Goal: Information Seeking & Learning: Learn about a topic

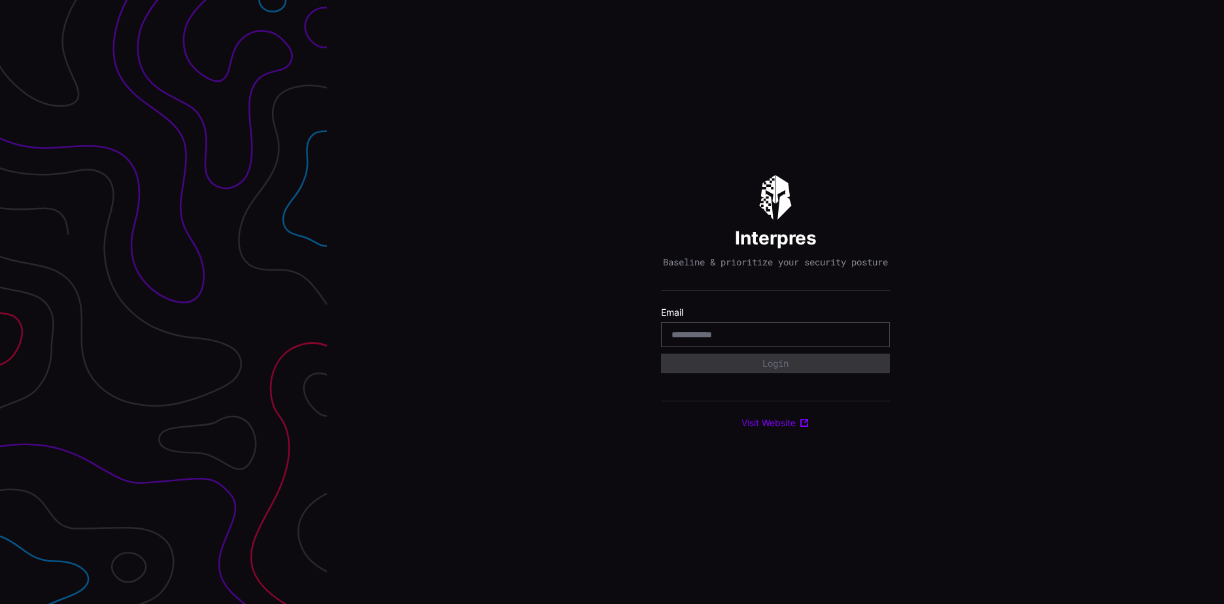
click at [690, 341] on input "email" at bounding box center [776, 335] width 208 height 12
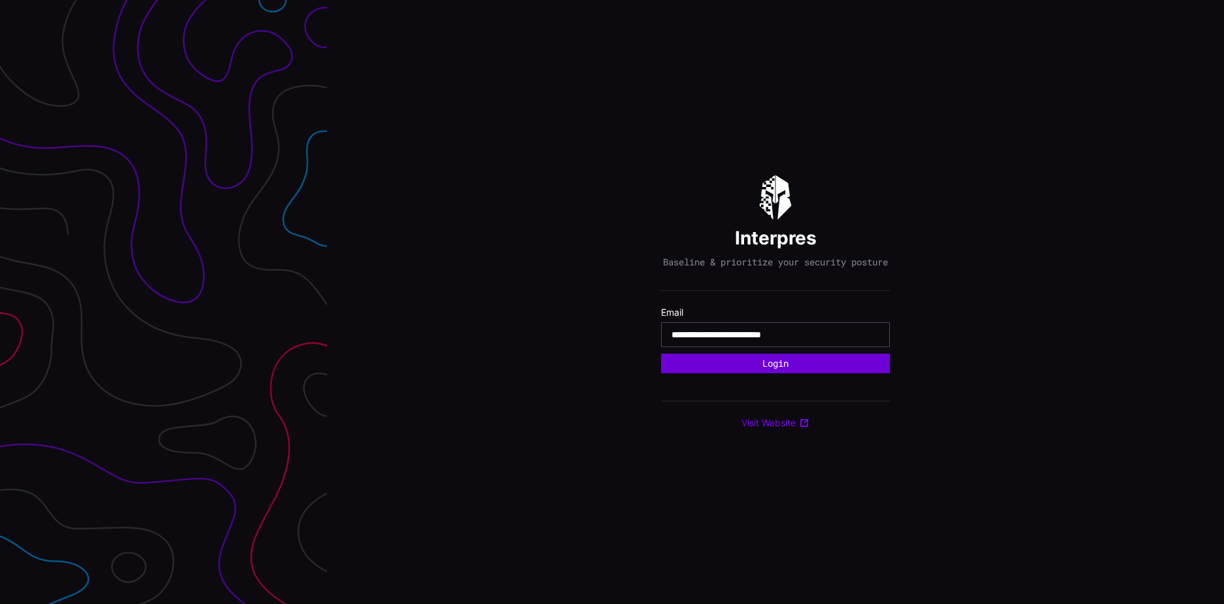
type input "**********"
click at [823, 373] on button "Login" at bounding box center [775, 364] width 211 height 18
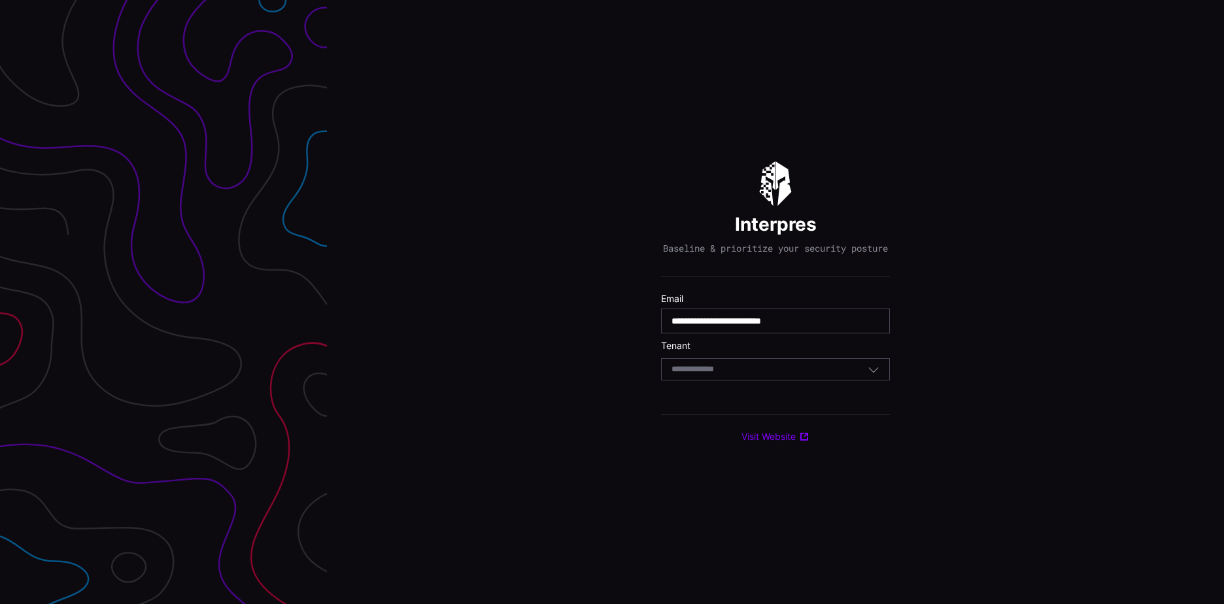
click at [812, 372] on div "Select Tenant" at bounding box center [770, 370] width 196 height 12
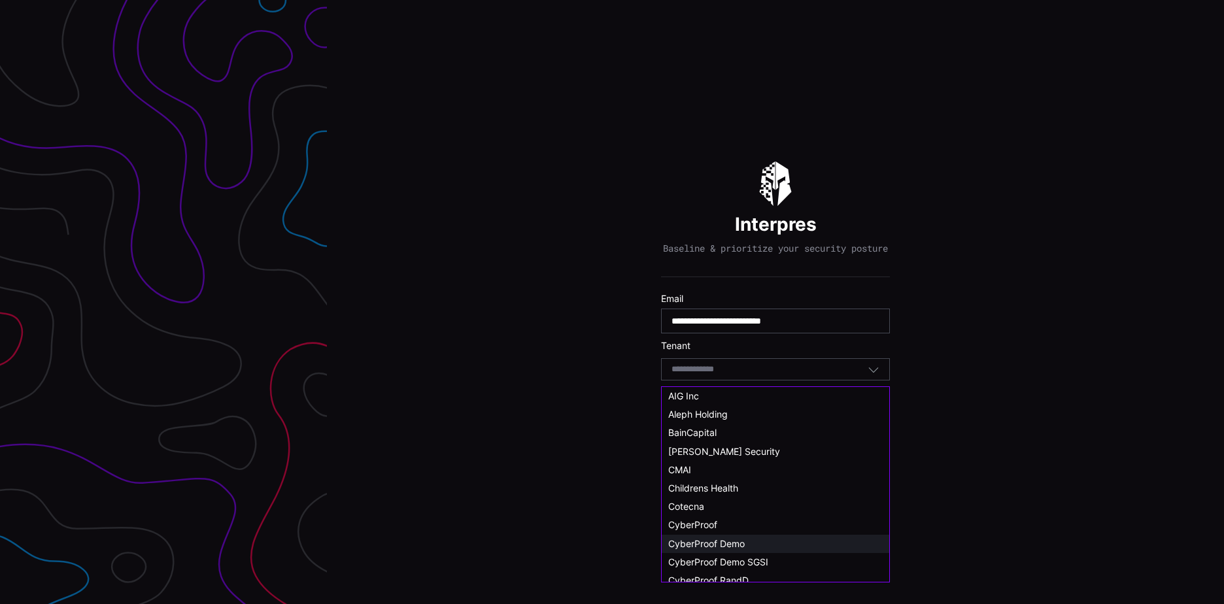
click at [736, 541] on span "CyberProof Demo" at bounding box center [706, 543] width 77 height 11
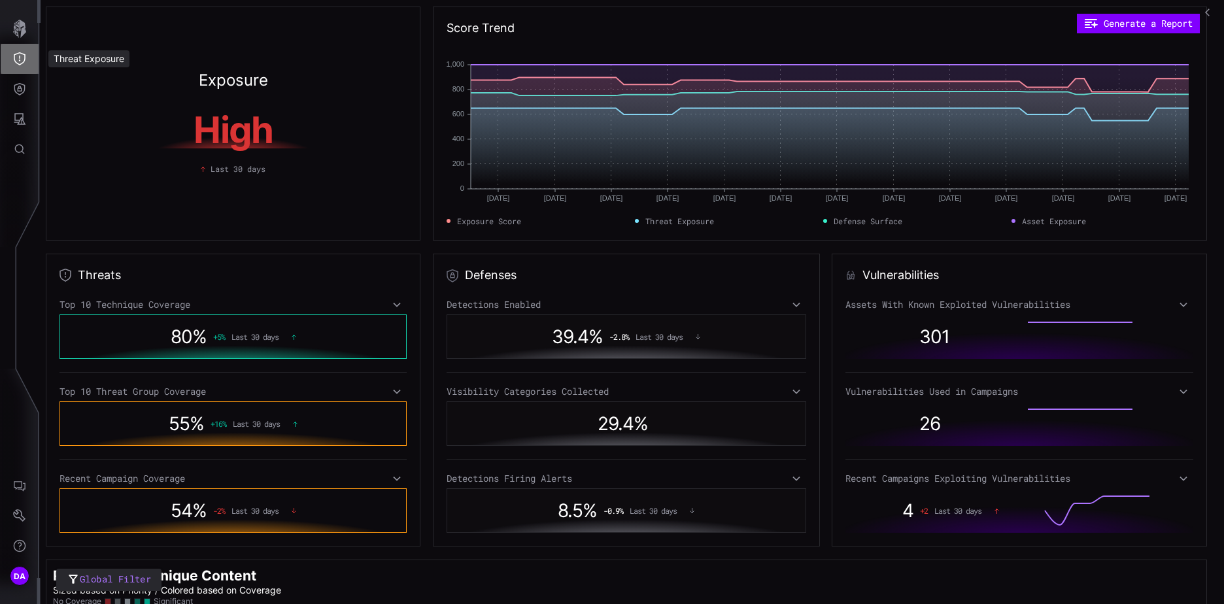
click at [16, 54] on icon "Threat Exposure" at bounding box center [20, 58] width 12 height 13
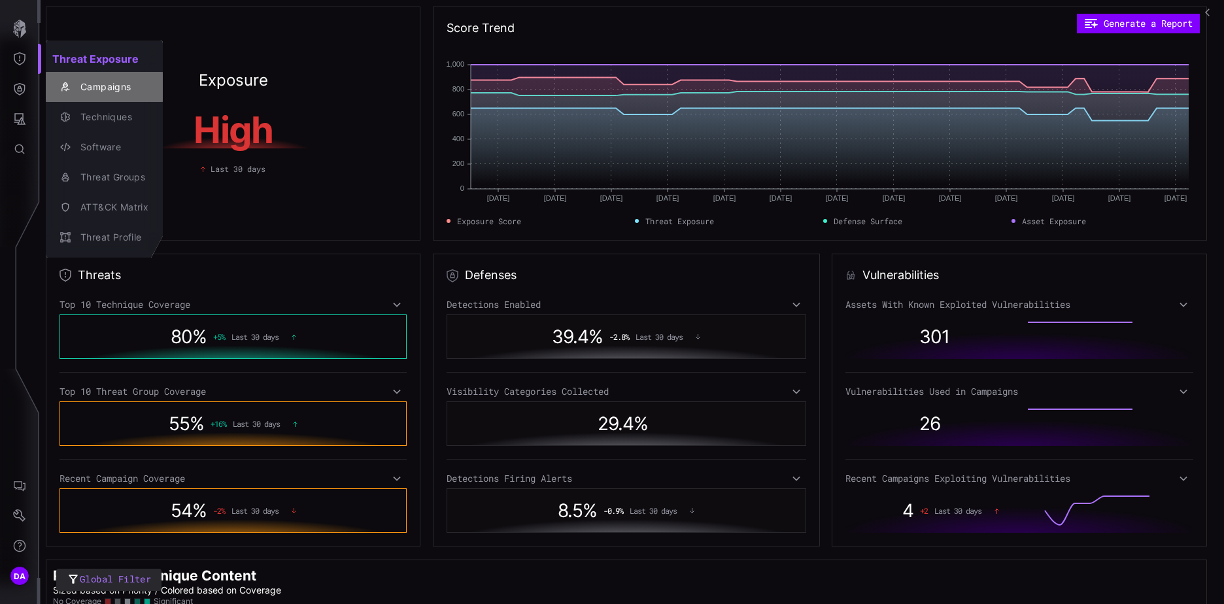
click at [118, 88] on div "Campaigns" at bounding box center [111, 87] width 75 height 16
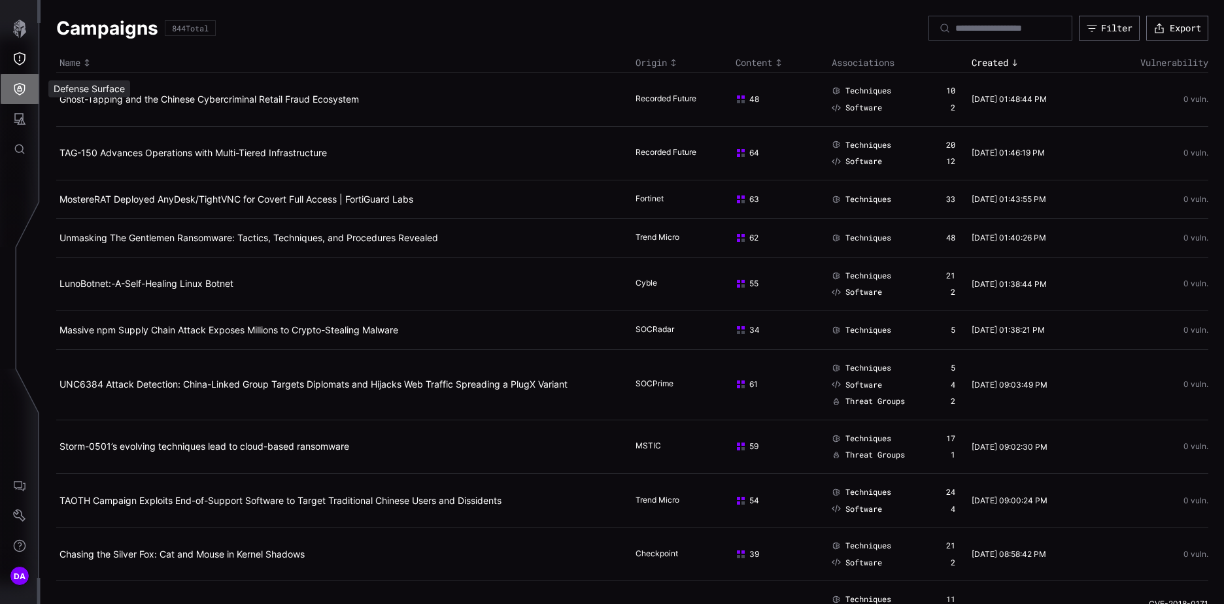
click at [20, 88] on icon "Defense Surface" at bounding box center [19, 89] width 11 height 12
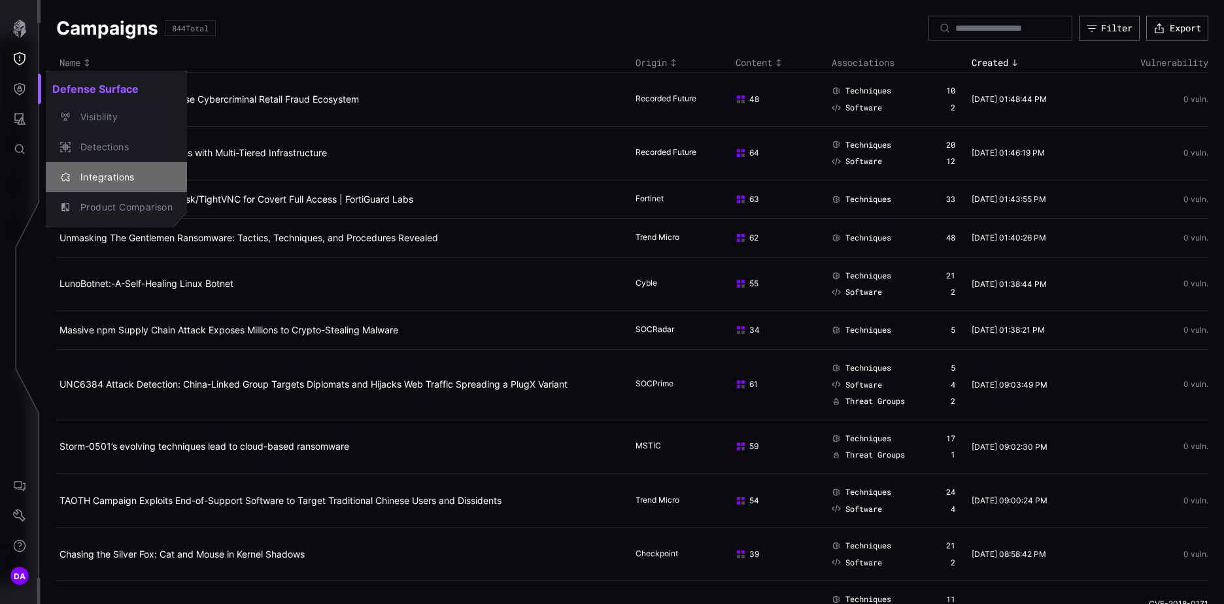
click at [99, 177] on div "Integrations" at bounding box center [123, 177] width 99 height 16
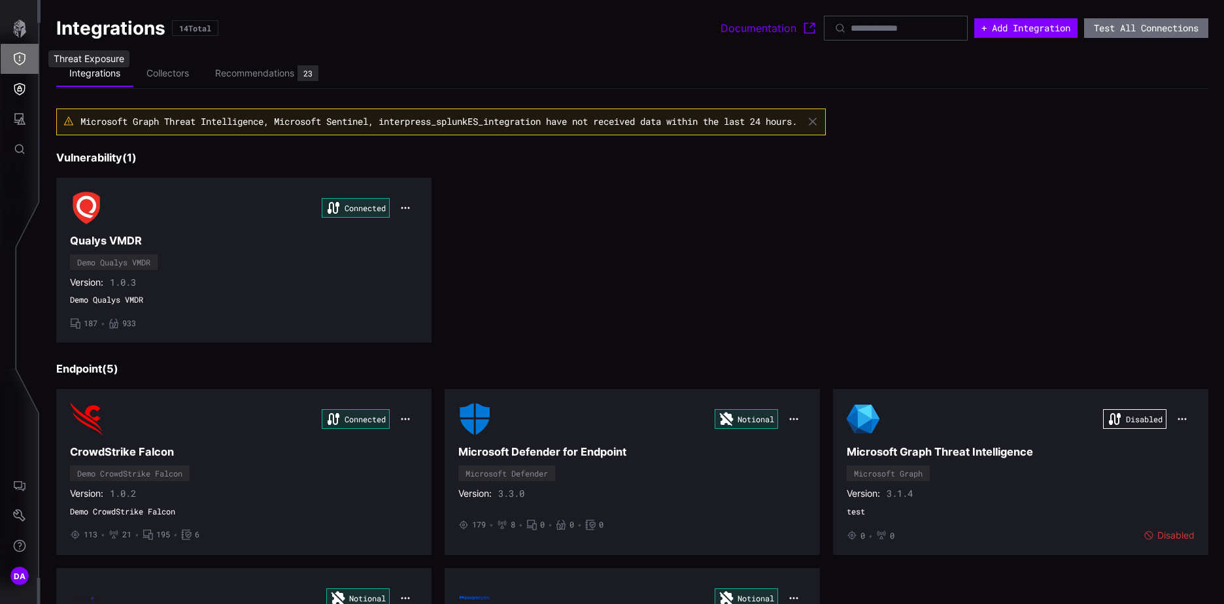
click at [19, 58] on icon "Threat Exposure" at bounding box center [19, 58] width 13 height 13
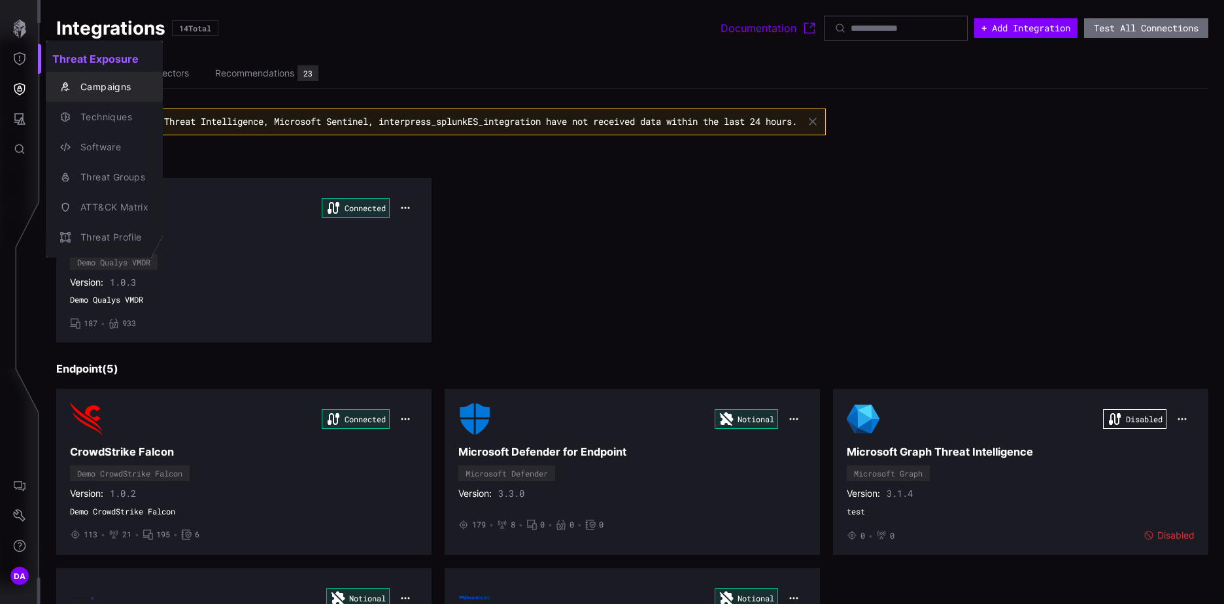
click at [106, 92] on div "Campaigns" at bounding box center [111, 87] width 75 height 16
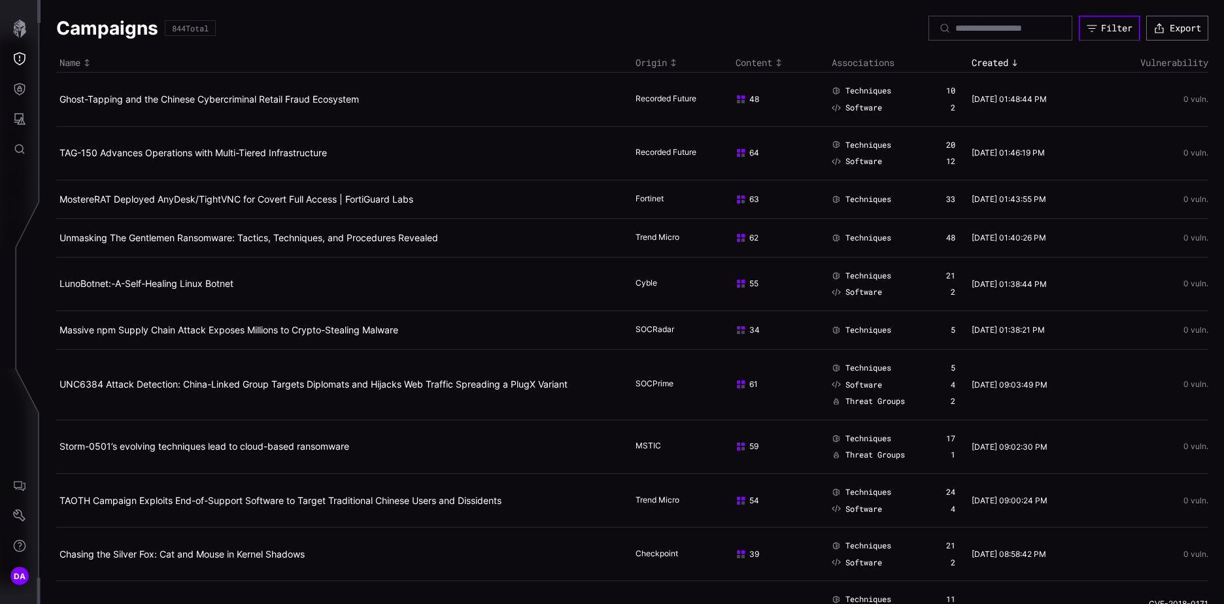
click at [1105, 30] on div "Filter" at bounding box center [1116, 28] width 31 height 12
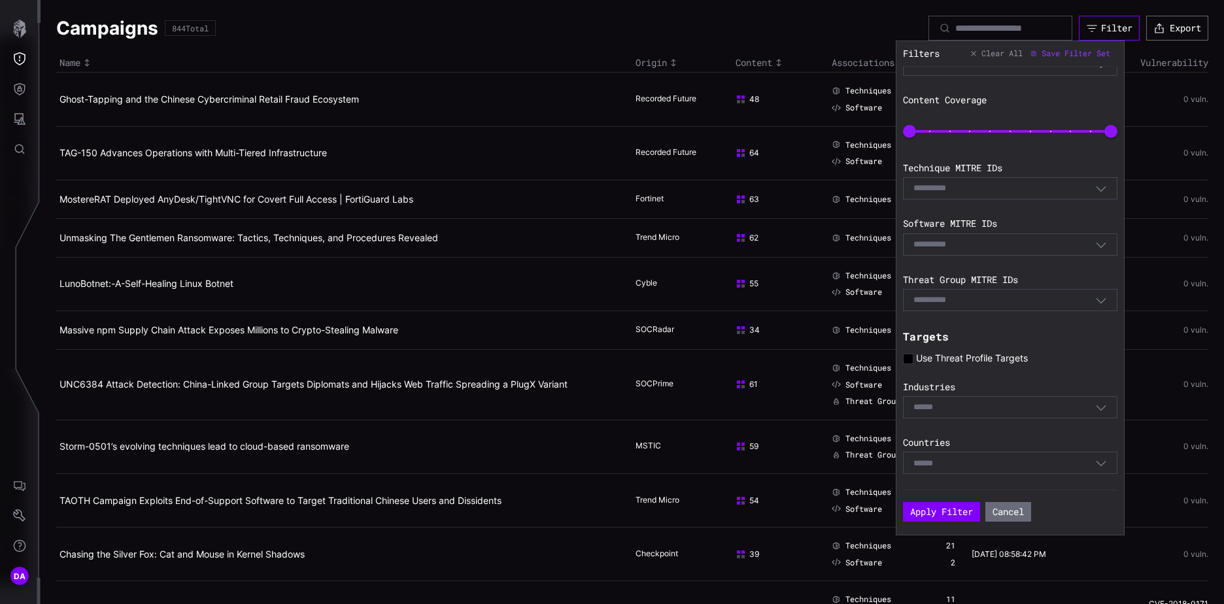
scroll to position [153, 0]
click at [908, 352] on icon at bounding box center [908, 356] width 10 height 10
click at [939, 508] on button "Apply Filter" at bounding box center [941, 512] width 77 height 20
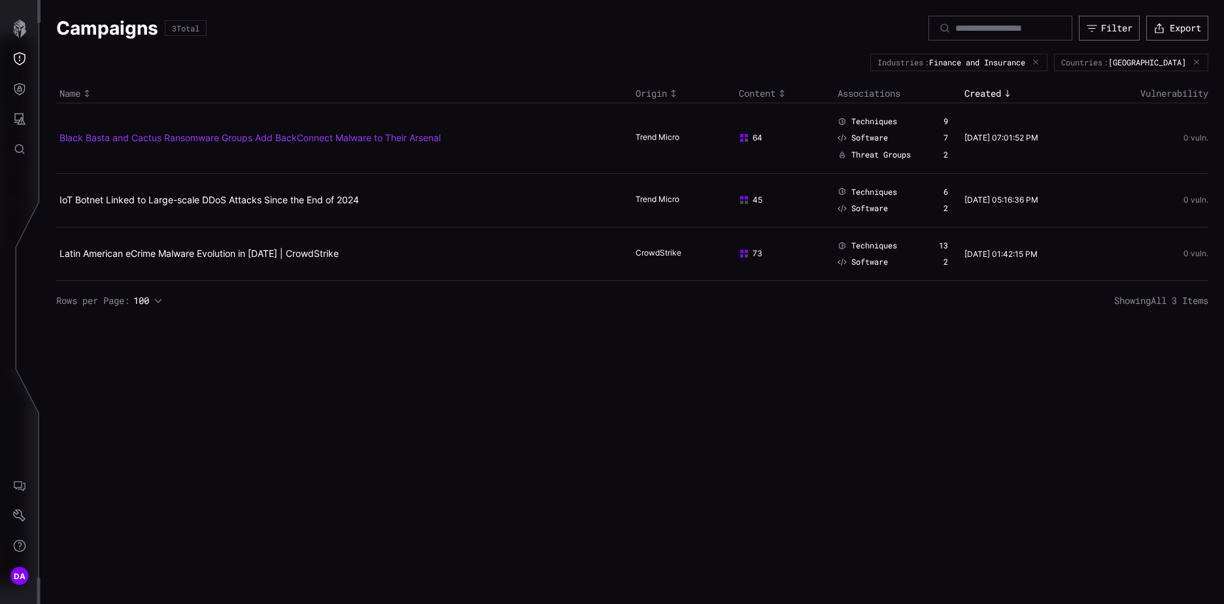
click at [148, 135] on link "Black Basta and Cactus Ransomware Groups Add BackConnect Malware to Their Arsen…" at bounding box center [250, 137] width 381 height 11
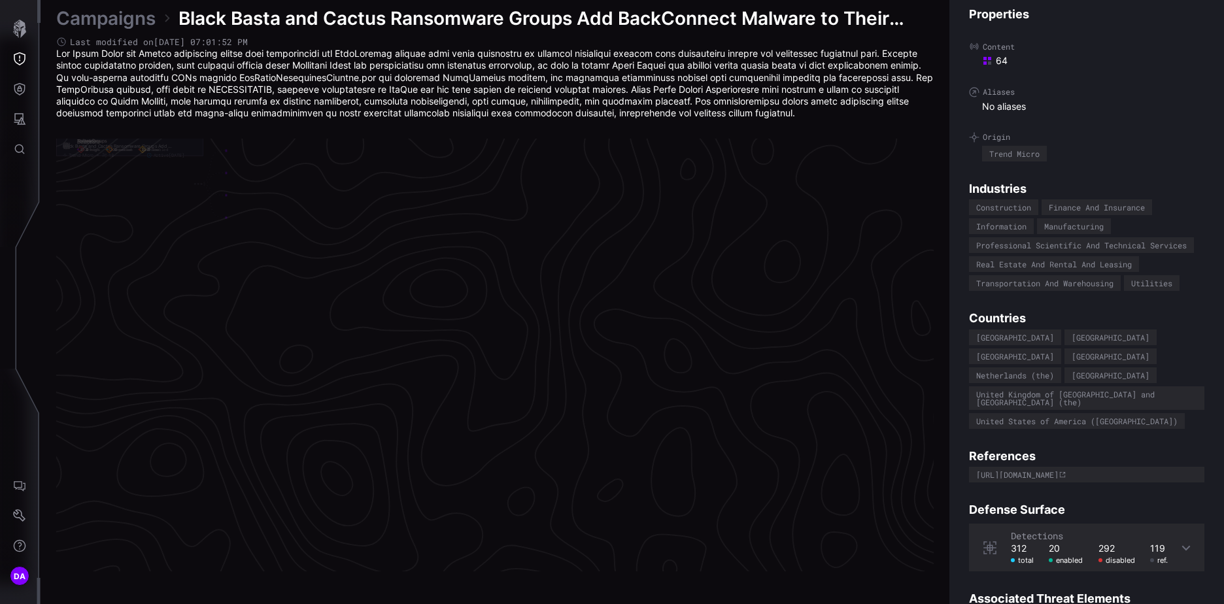
scroll to position [2732, 547]
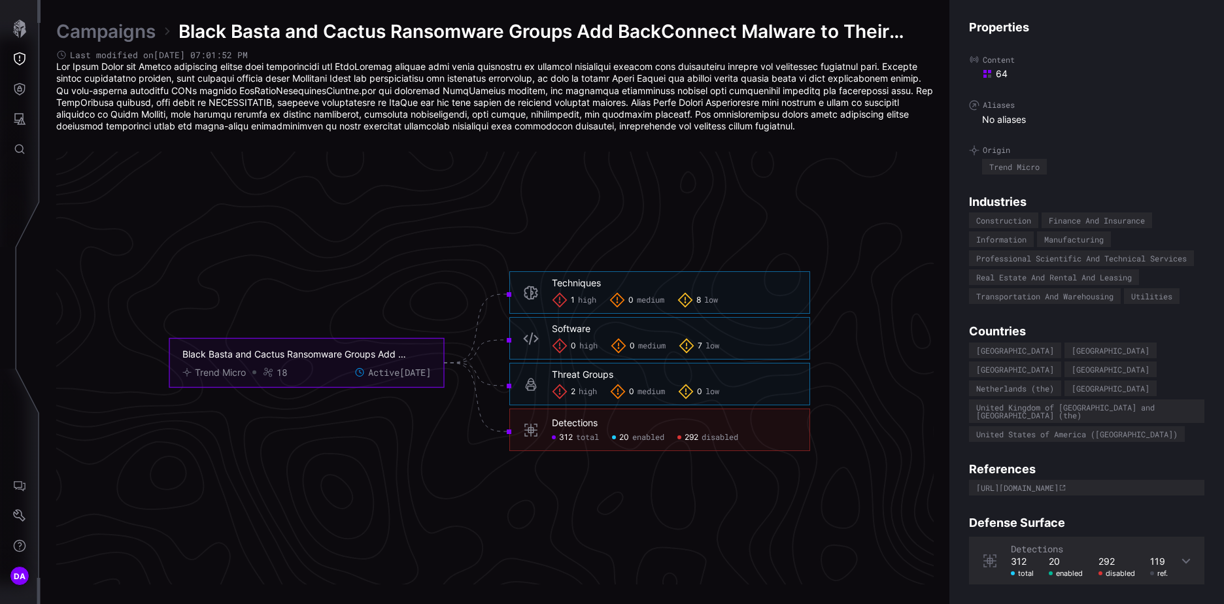
click at [641, 438] on span "enabled" at bounding box center [648, 438] width 32 height 10
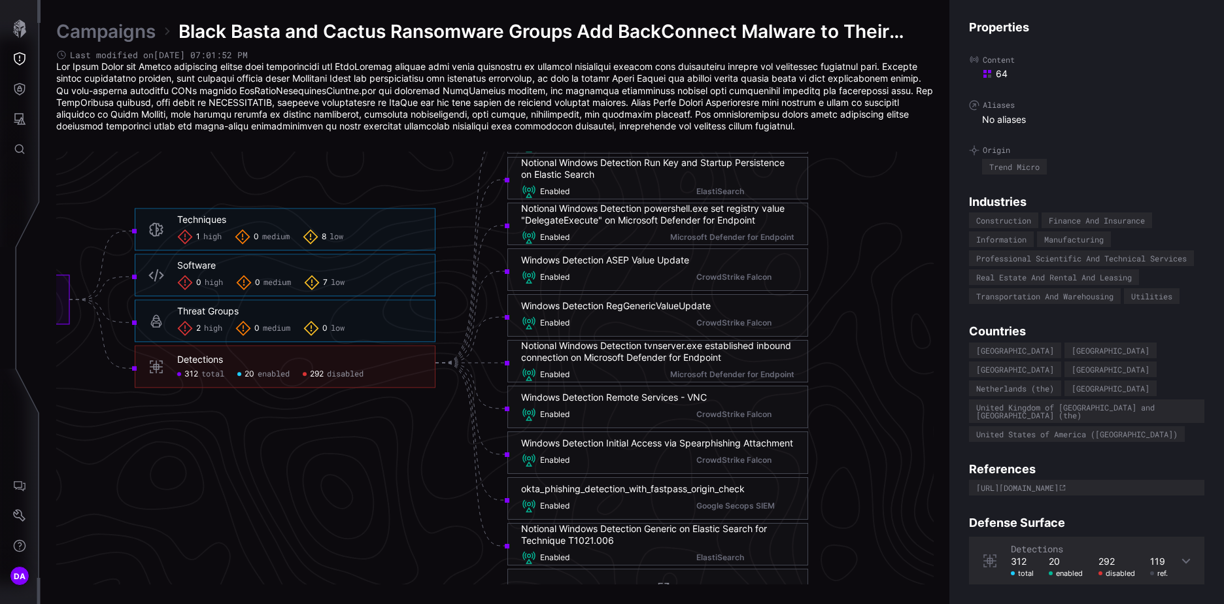
scroll to position [2732, 803]
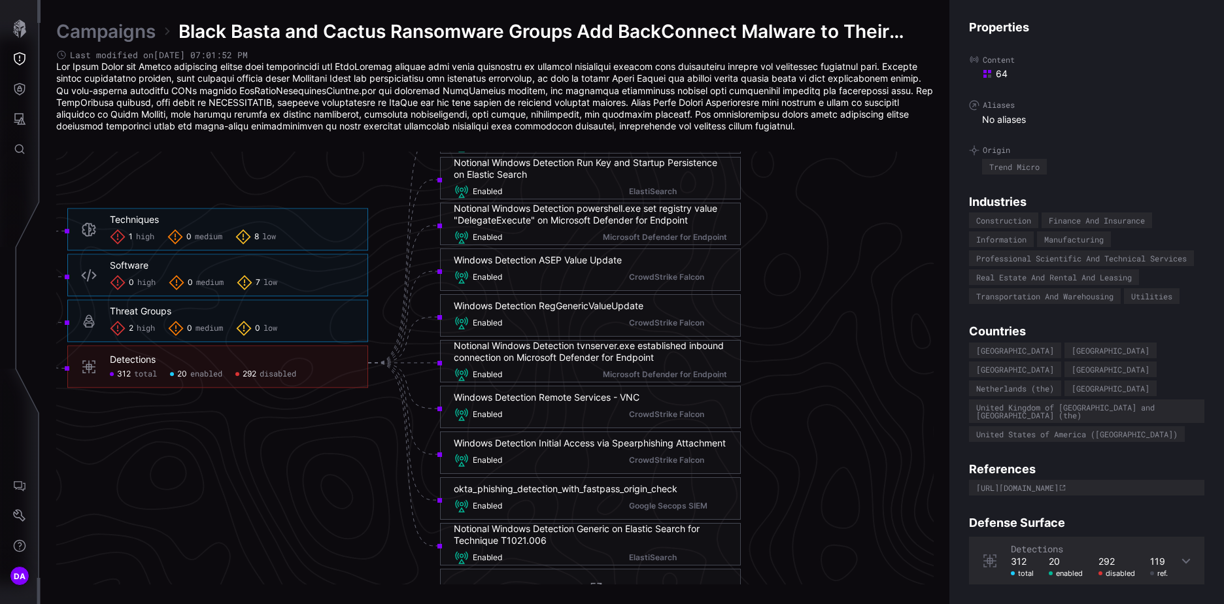
click at [275, 375] on span "disabled" at bounding box center [278, 375] width 37 height 10
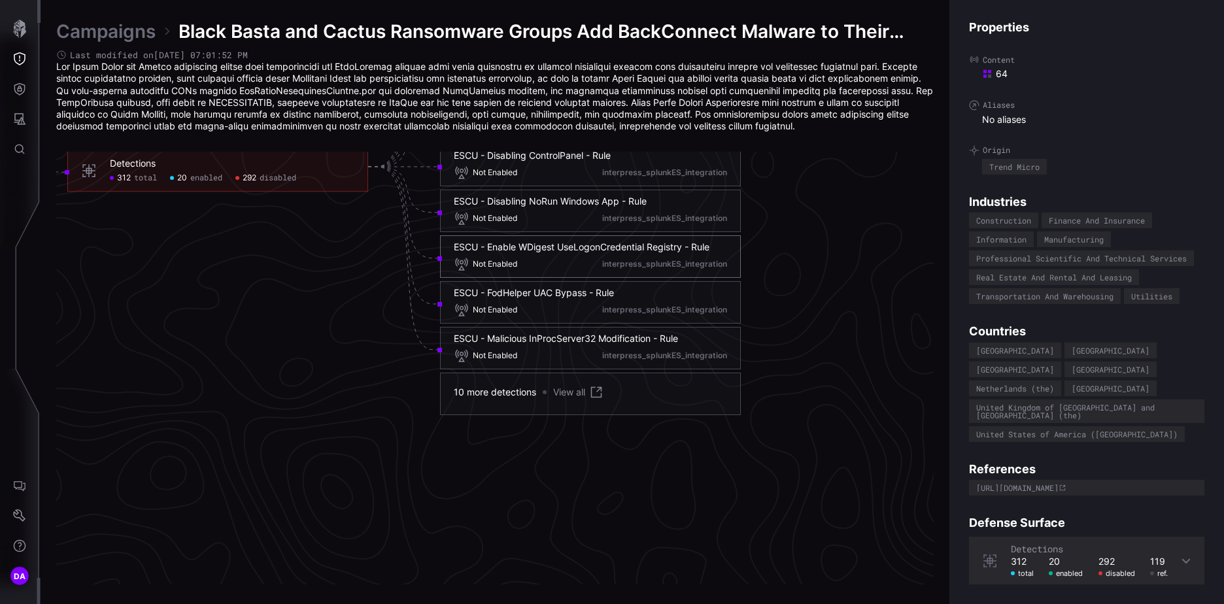
scroll to position [2863, 803]
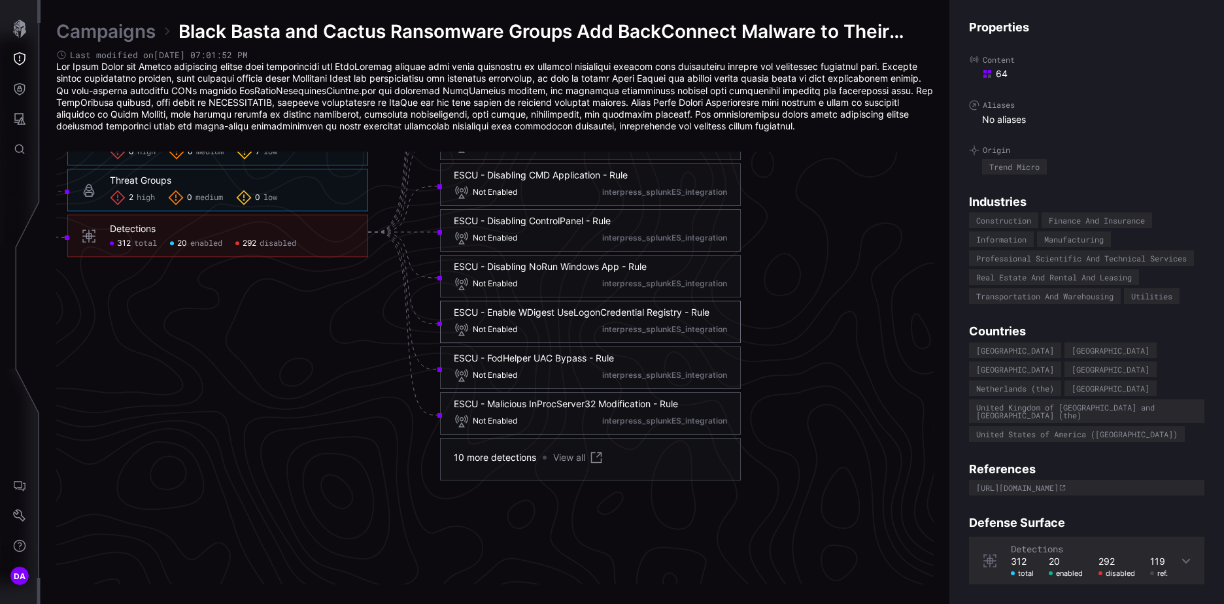
click link "View all"
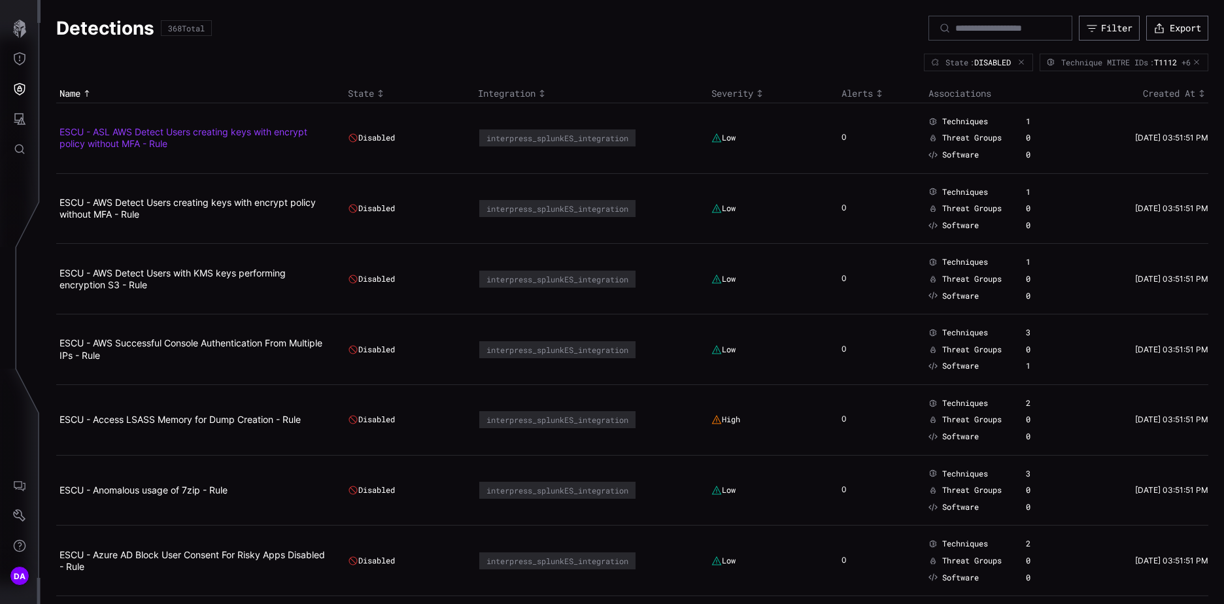
click at [250, 131] on link "ESCU - ASL AWS Detect Users creating keys with encrypt policy without MFA - Rule" at bounding box center [184, 137] width 248 height 23
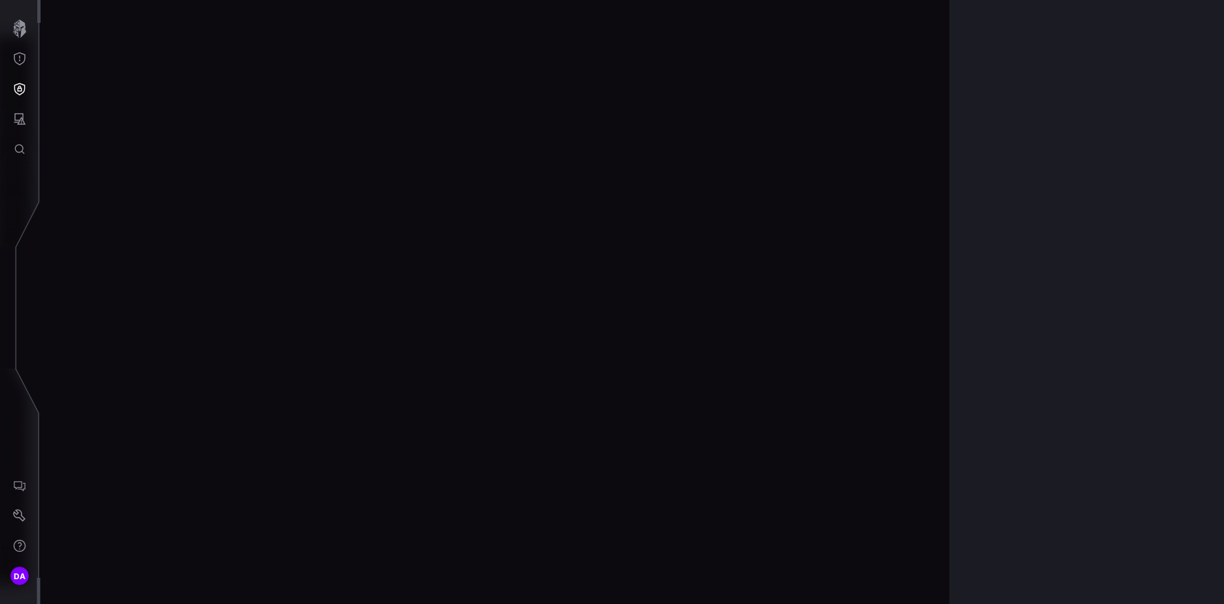
scroll to position [2750, 547]
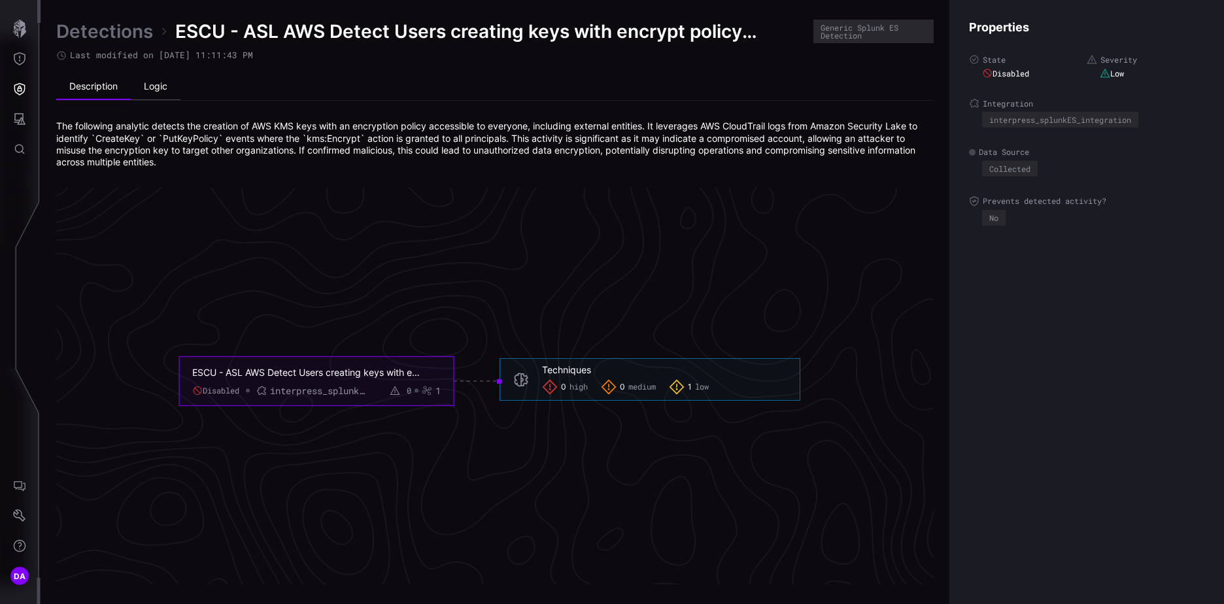
click at [160, 85] on li "Logic" at bounding box center [156, 87] width 50 height 26
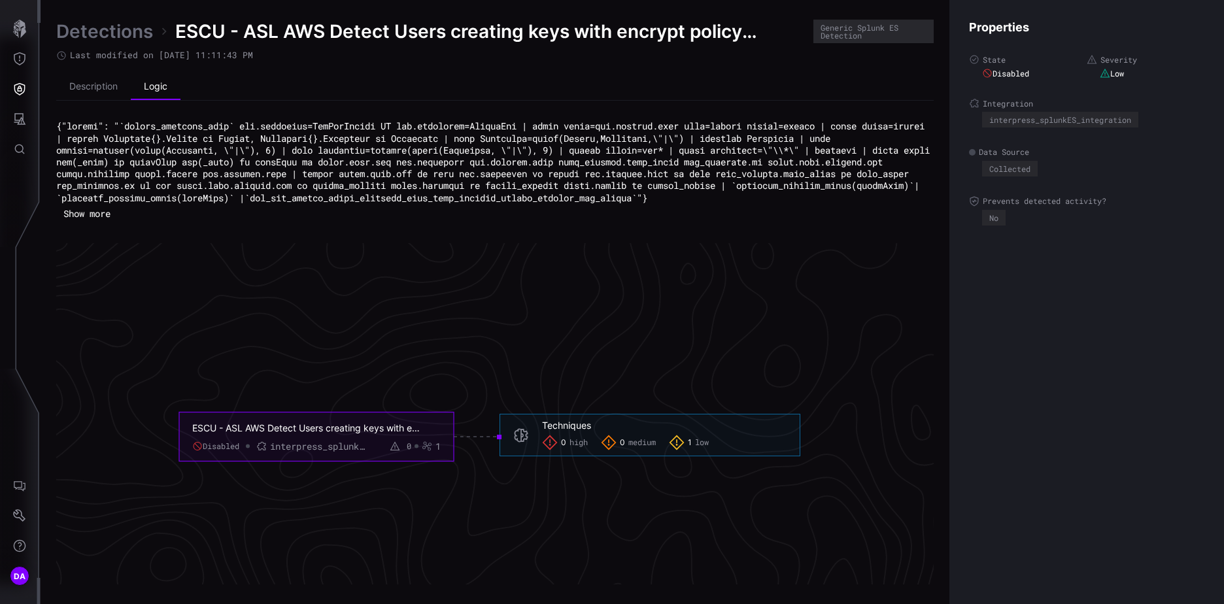
click at [86, 223] on button "Show more" at bounding box center [86, 214] width 61 height 20
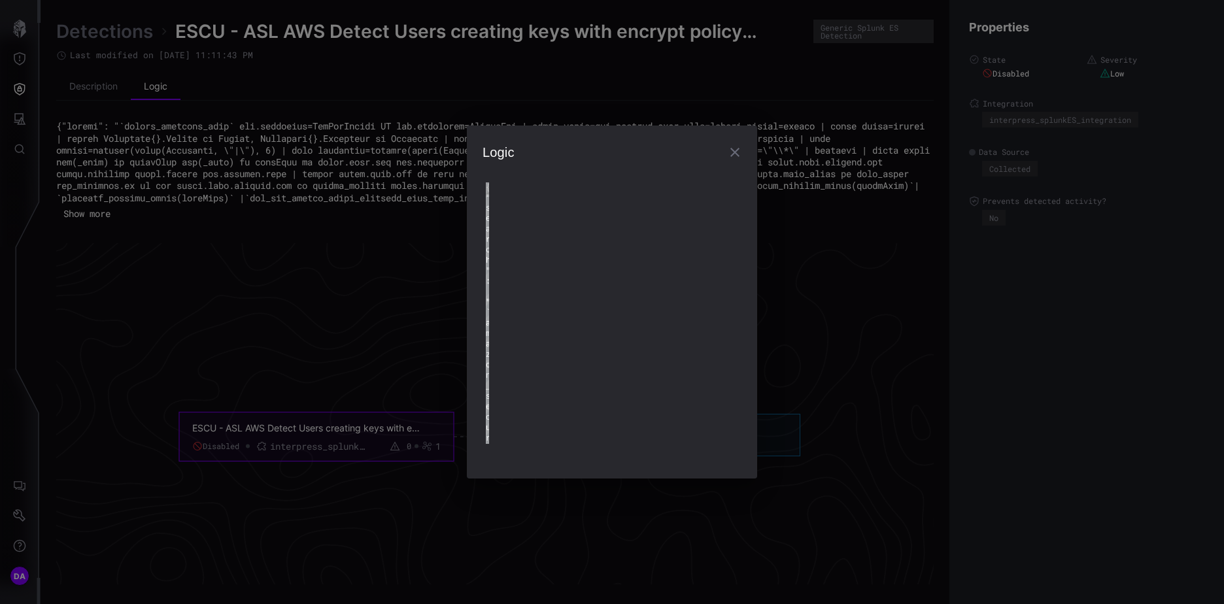
type textarea "**********"
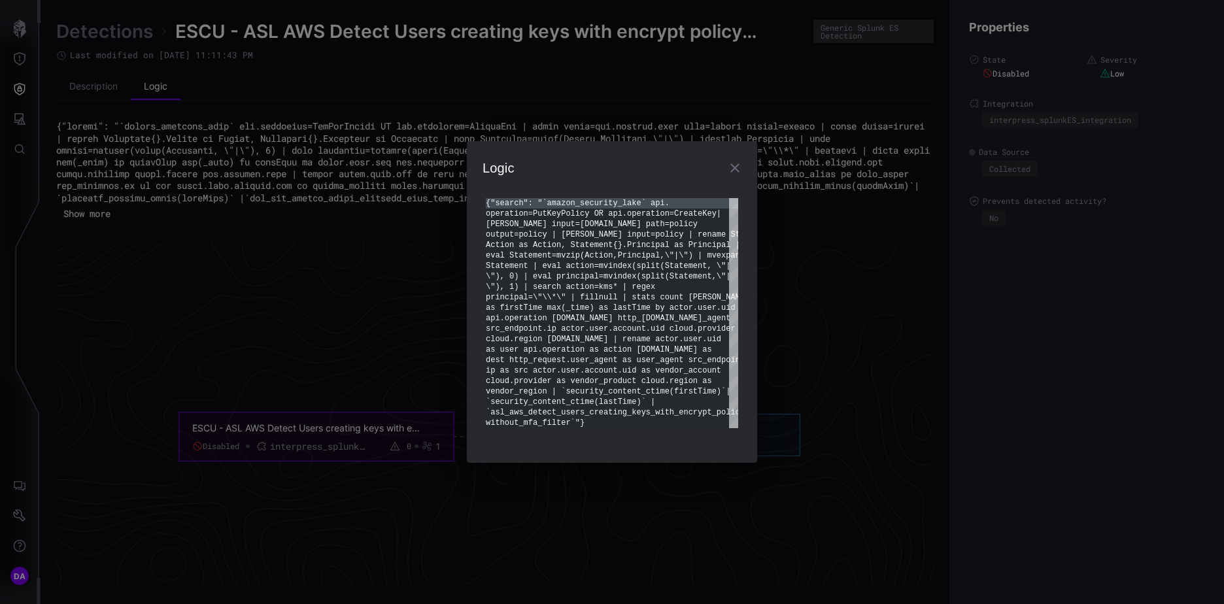
click at [740, 168] on icon "button" at bounding box center [735, 168] width 16 height 16
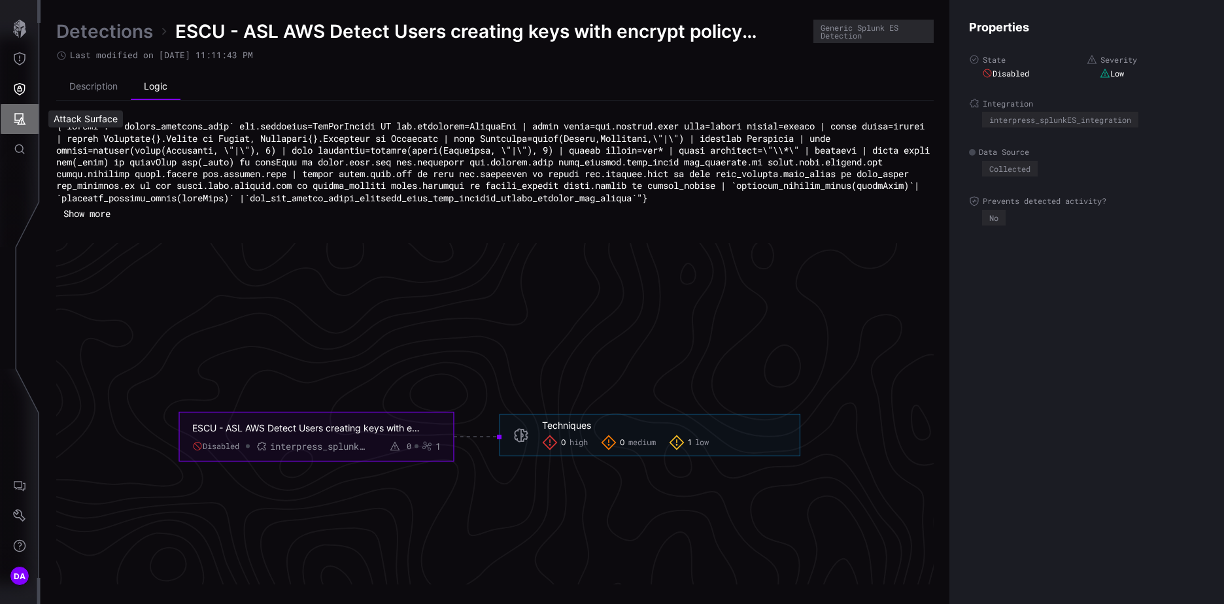
click at [21, 120] on icon "Attack Surface" at bounding box center [20, 119] width 12 height 12
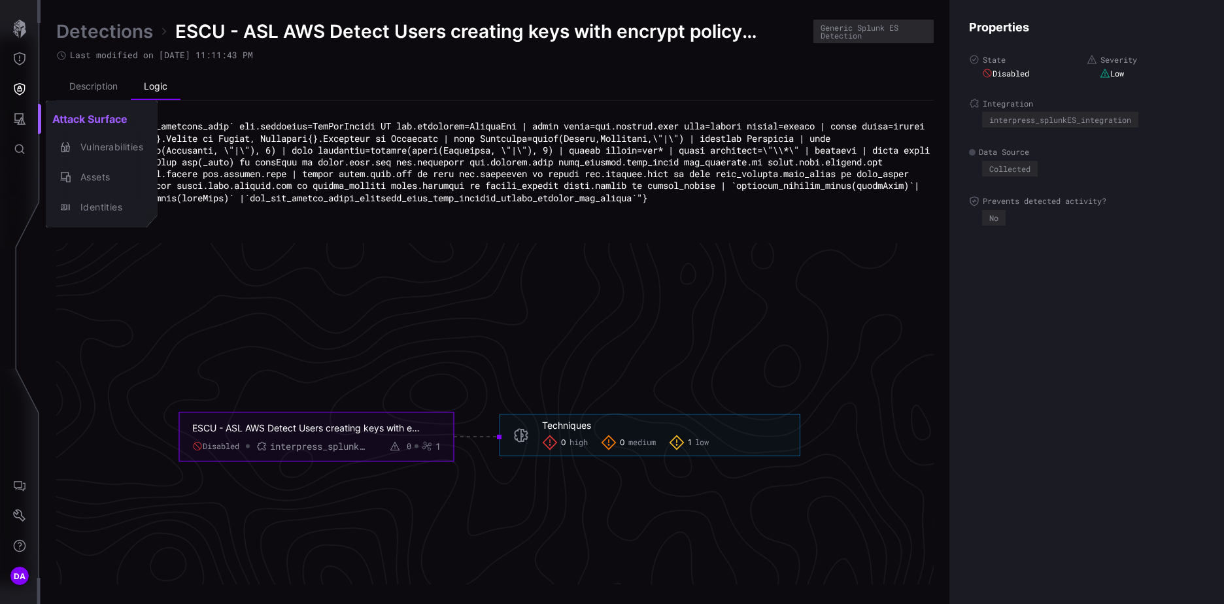
click at [22, 56] on div at bounding box center [612, 302] width 1224 height 604
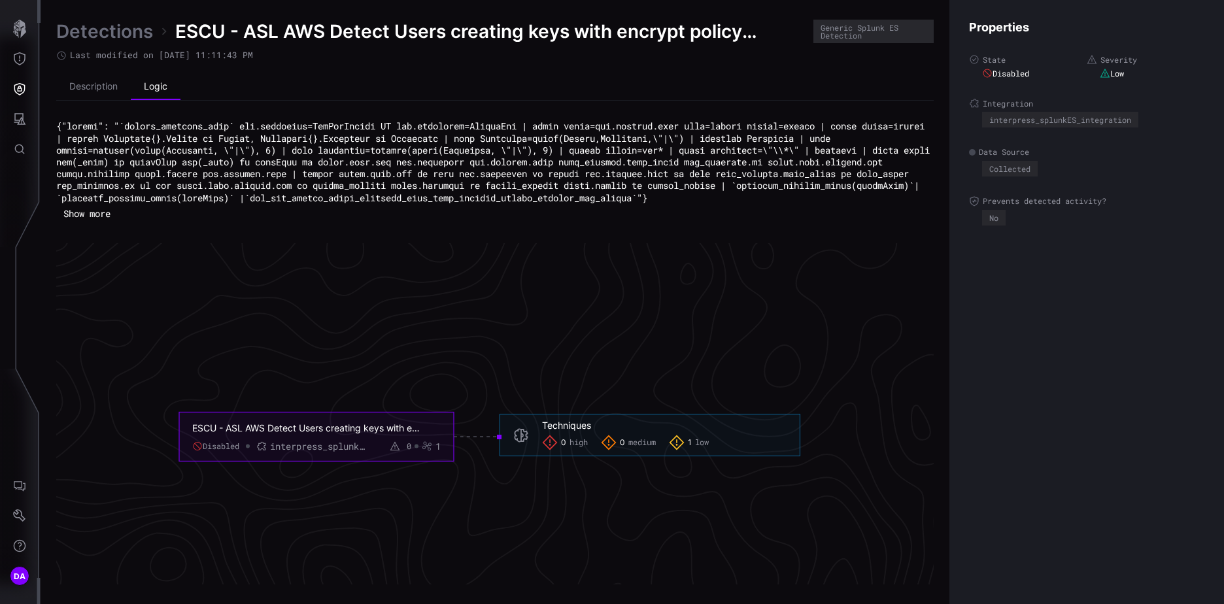
click at [16, 60] on icon "Threat Exposure" at bounding box center [19, 58] width 13 height 13
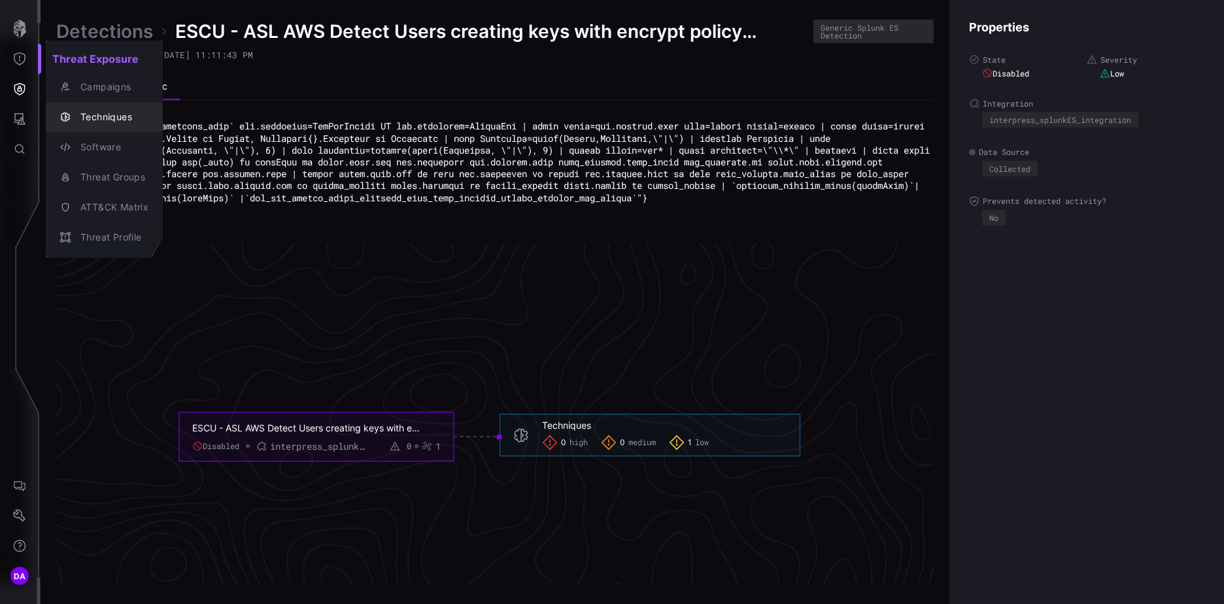
click at [106, 120] on div "Techniques" at bounding box center [111, 117] width 75 height 16
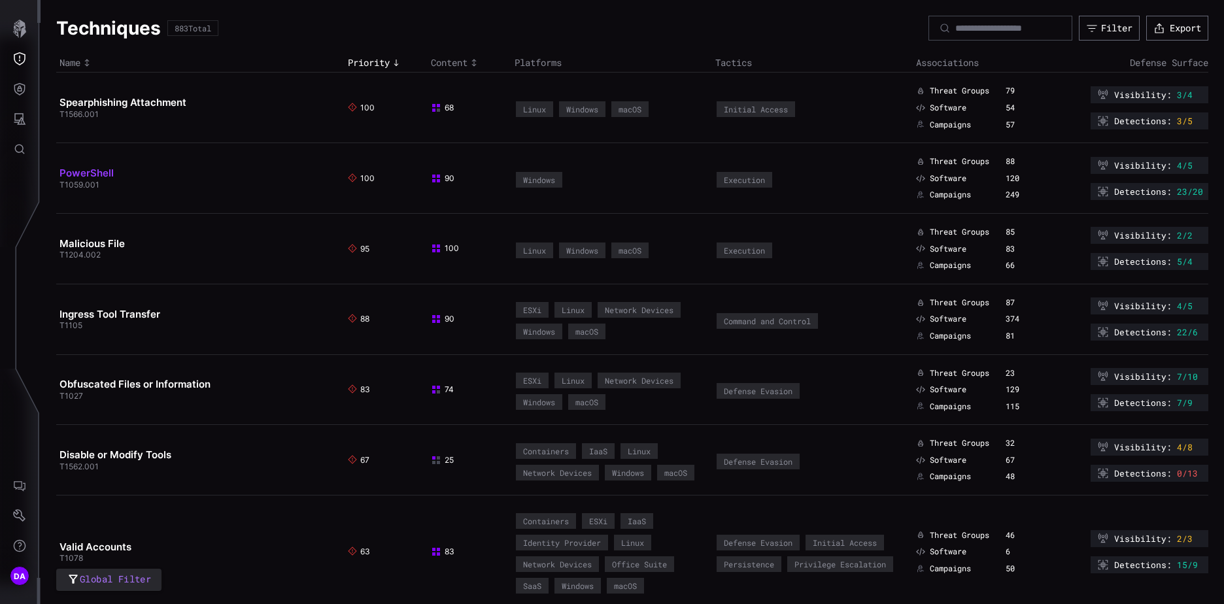
click at [86, 172] on link "PowerShell" at bounding box center [87, 173] width 54 height 12
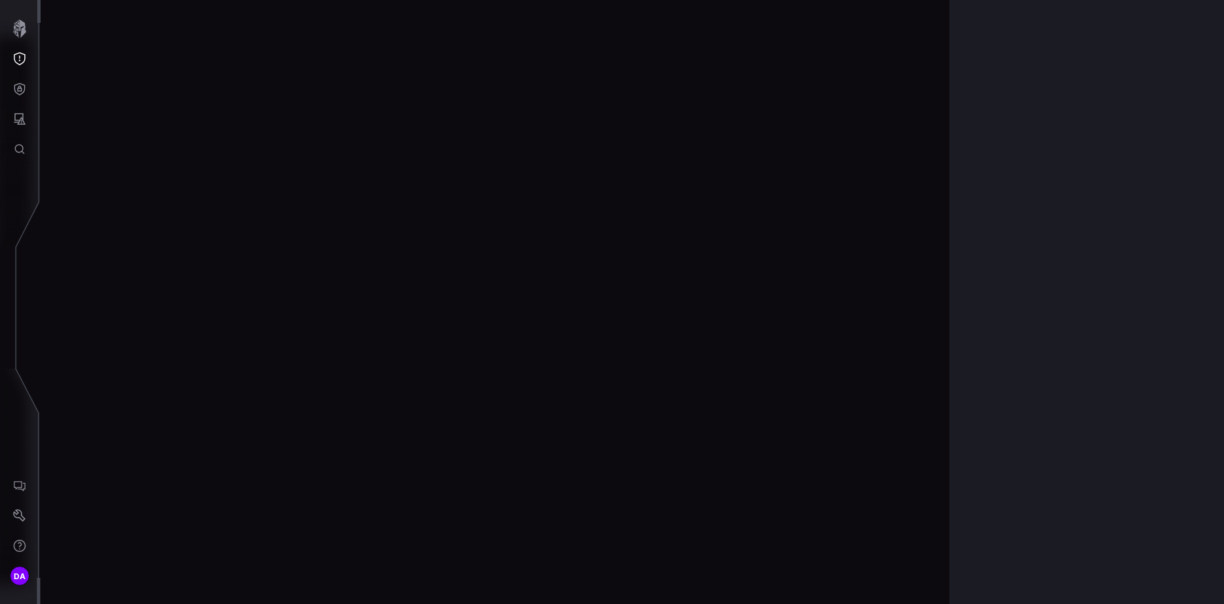
scroll to position [2746, 547]
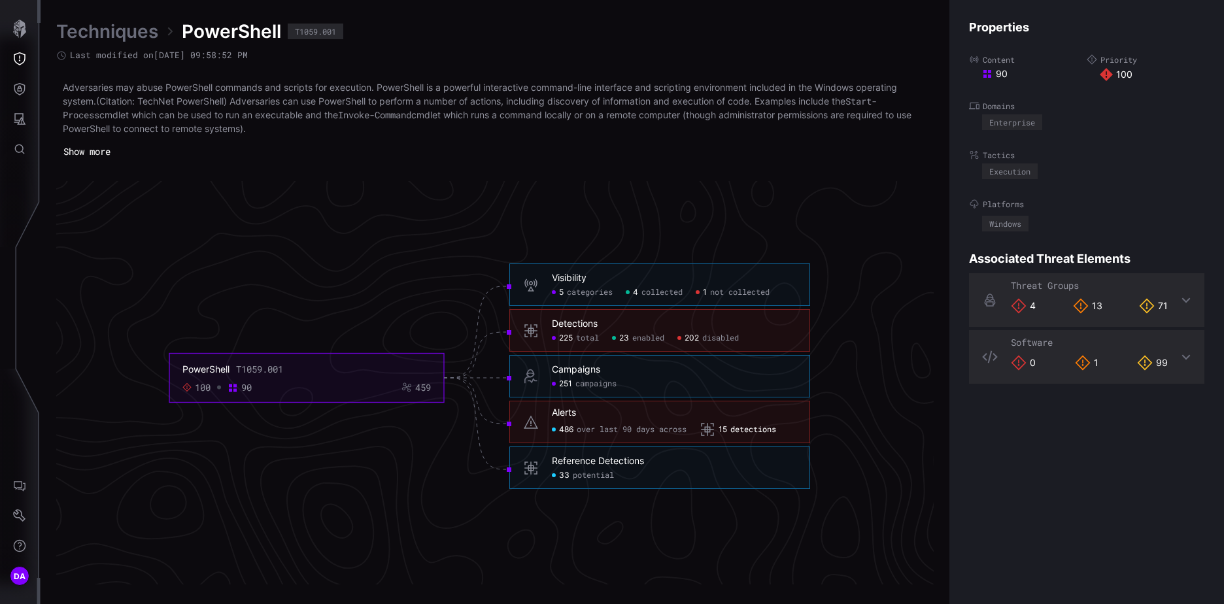
click at [738, 430] on span "detections" at bounding box center [754, 430] width 46 height 10
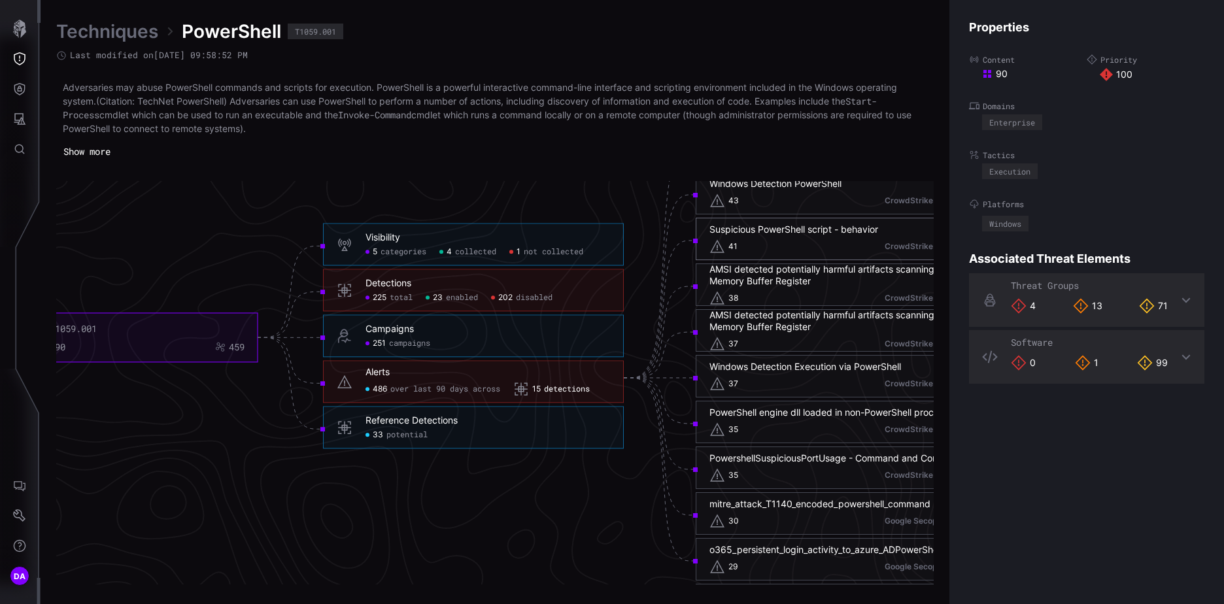
click at [778, 232] on div "Suspicious PowerShell script - behavior" at bounding box center [794, 230] width 169 height 12
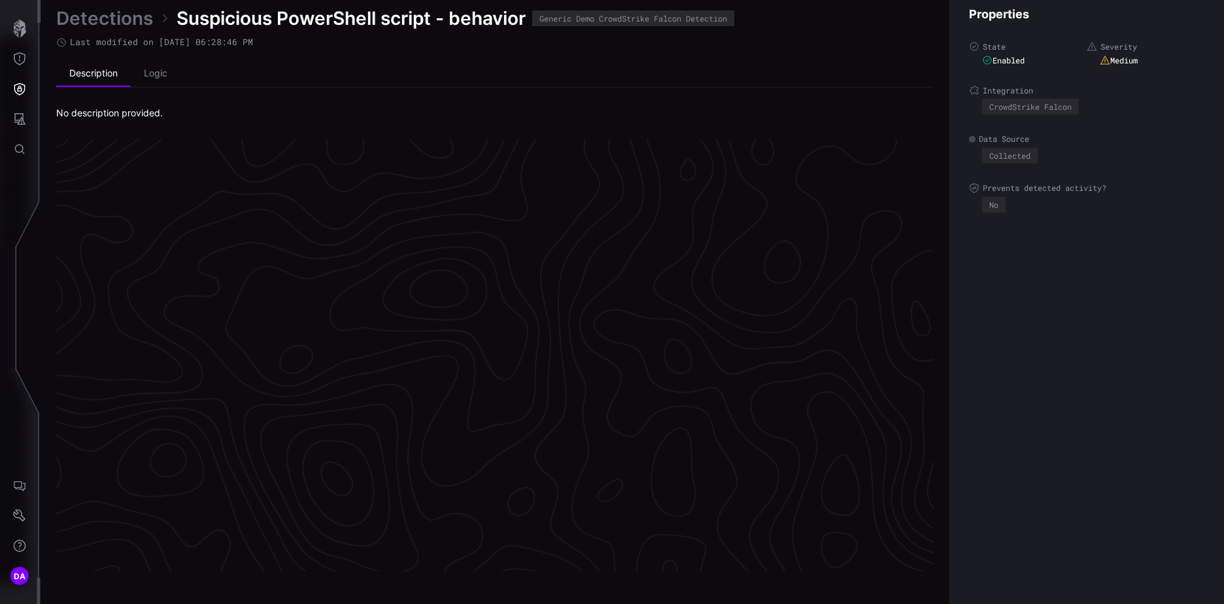
scroll to position [2732, 547]
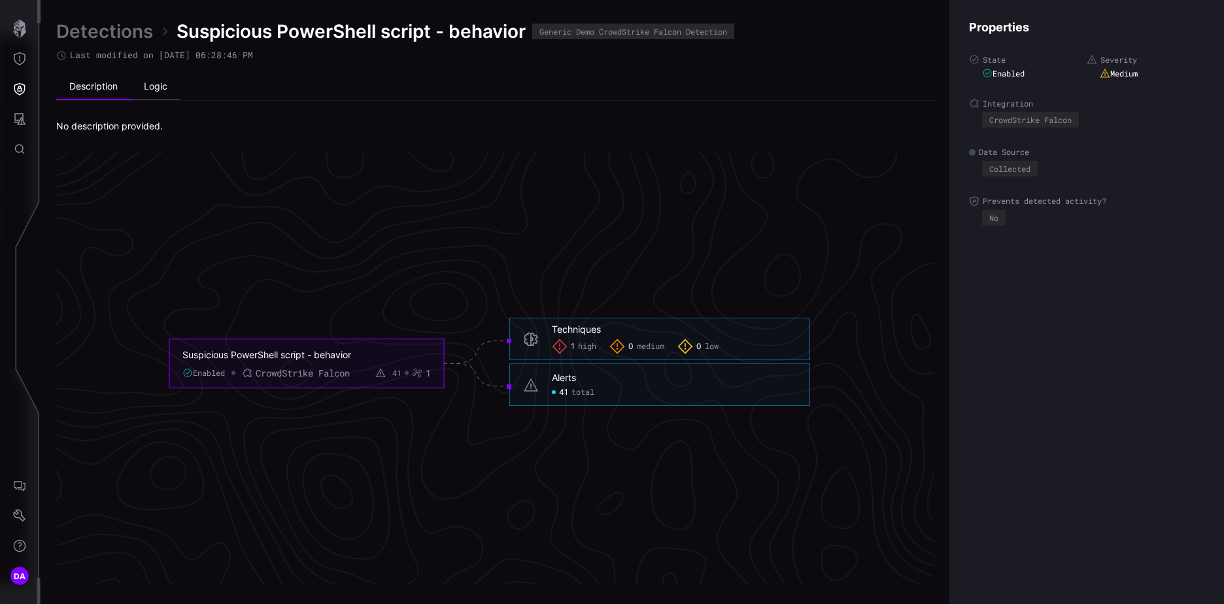
click at [159, 88] on li "Logic" at bounding box center [156, 87] width 50 height 26
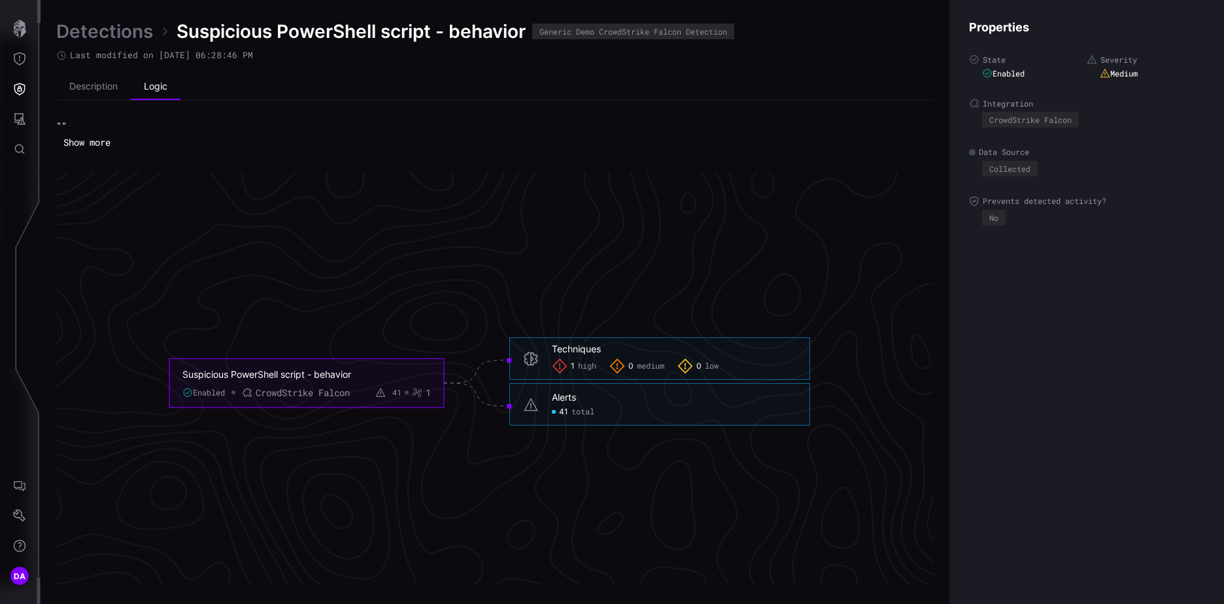
click at [99, 29] on link "Detections" at bounding box center [104, 32] width 97 height 24
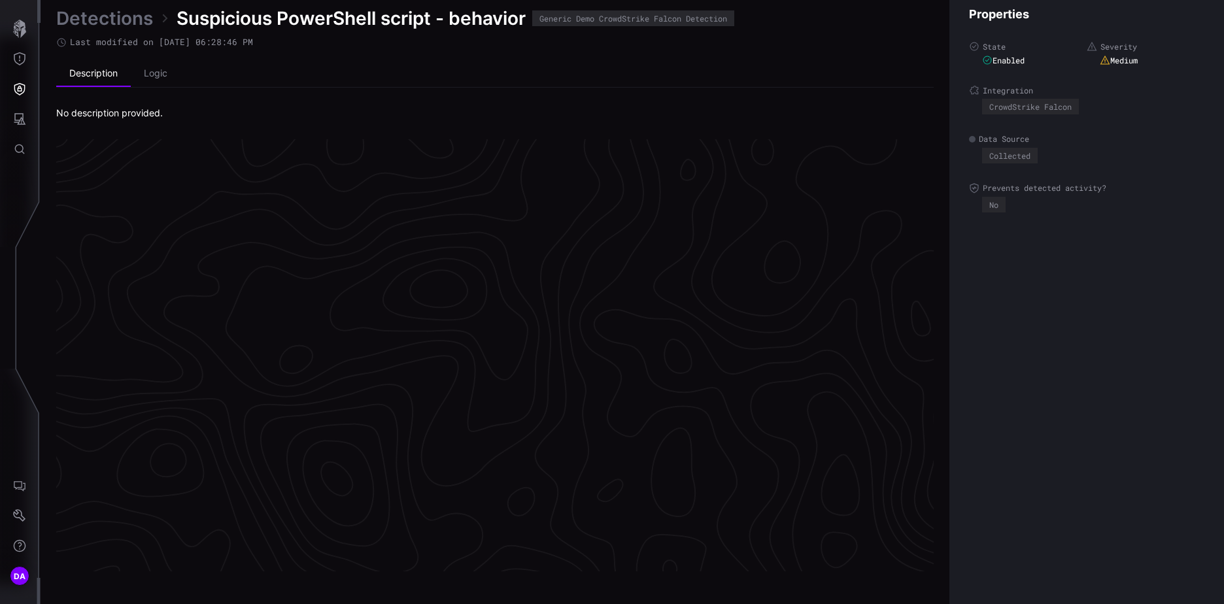
scroll to position [2732, 547]
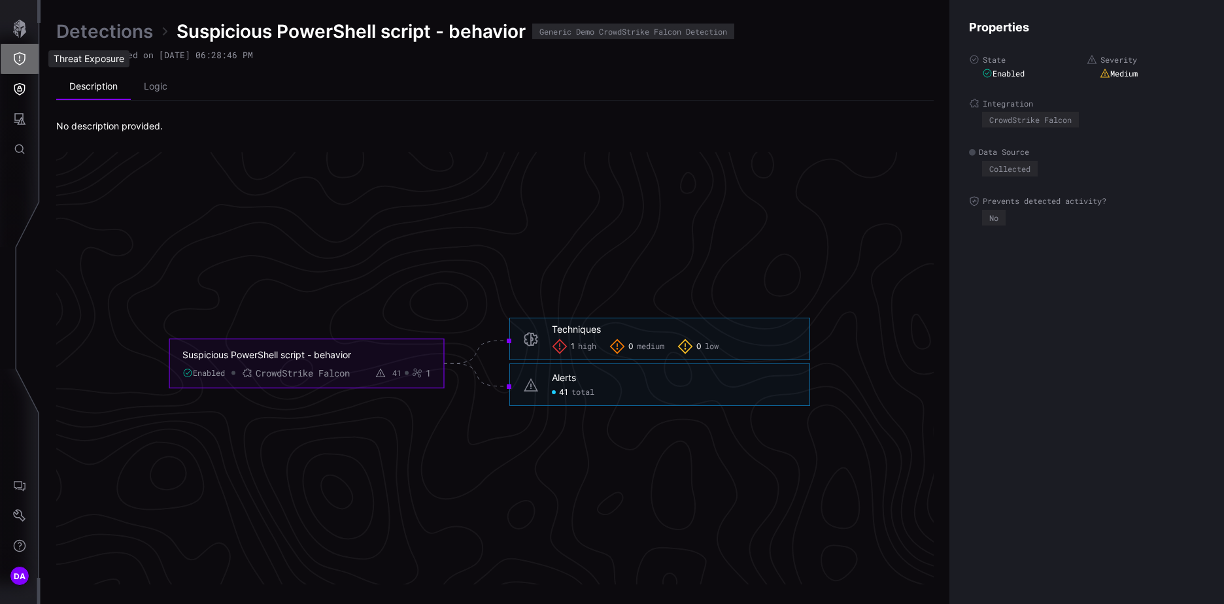
click at [15, 51] on button "Threat Exposure" at bounding box center [20, 59] width 38 height 30
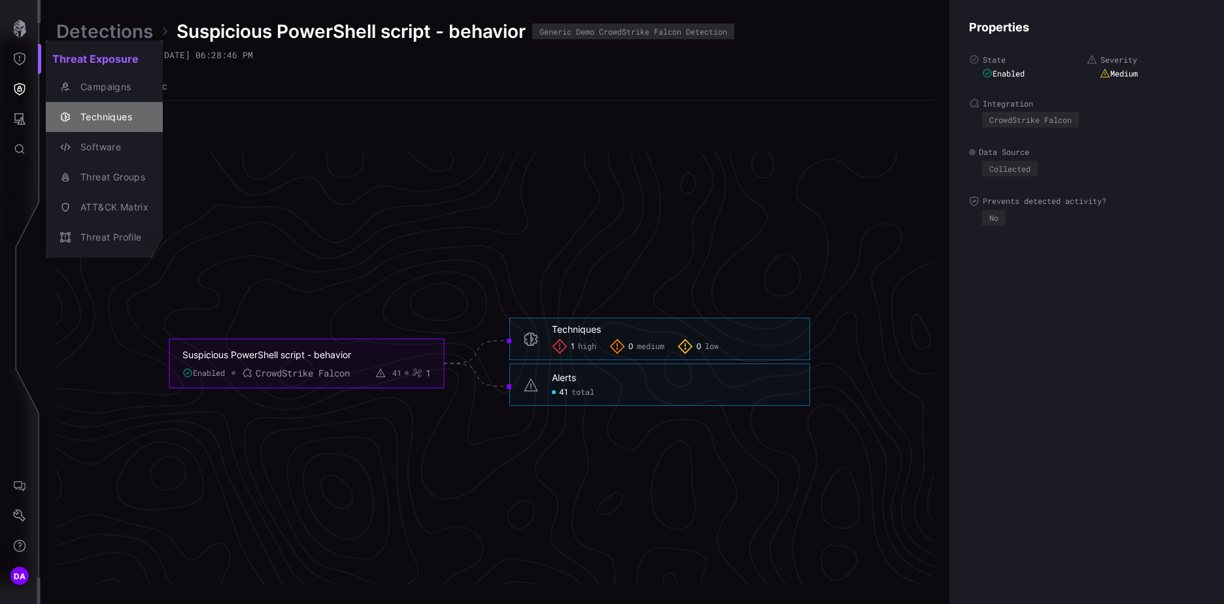
click at [105, 115] on div "Techniques" at bounding box center [111, 117] width 75 height 16
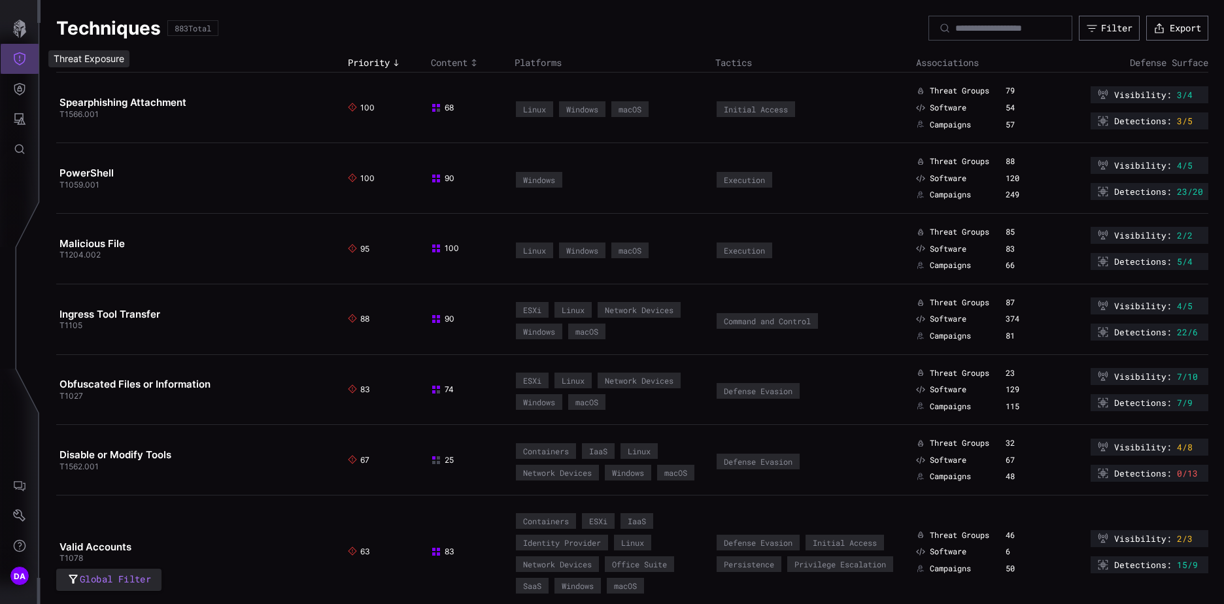
click at [24, 56] on icon "Threat Exposure" at bounding box center [19, 58] width 13 height 13
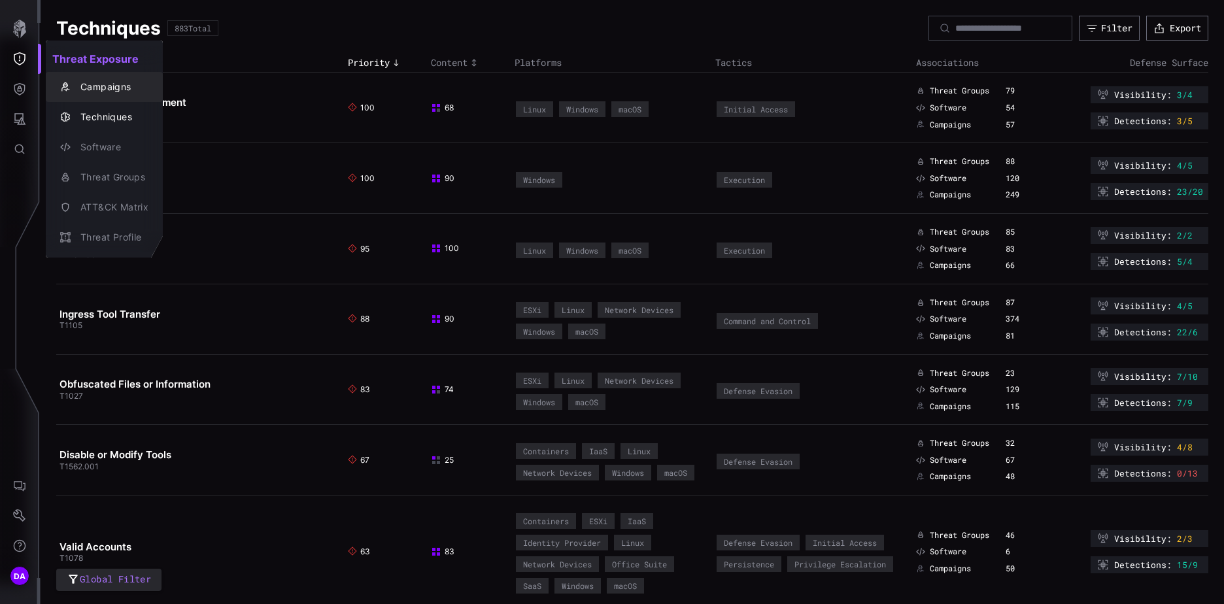
click at [108, 86] on div "Campaigns" at bounding box center [111, 87] width 75 height 16
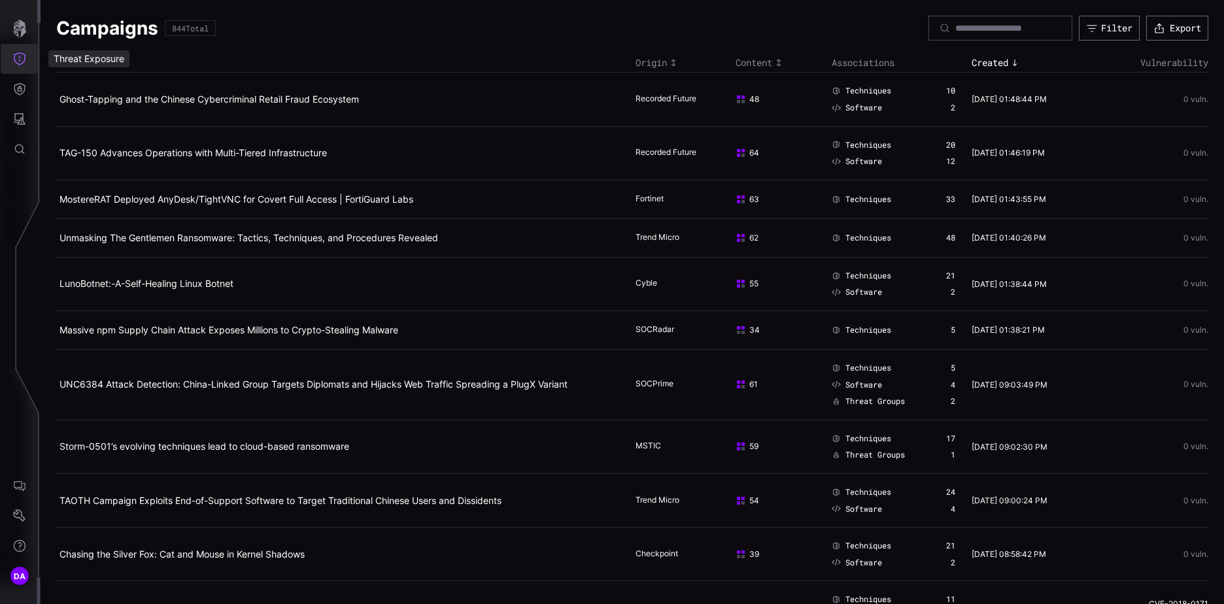
click at [18, 58] on icon "Threat Exposure" at bounding box center [19, 58] width 13 height 13
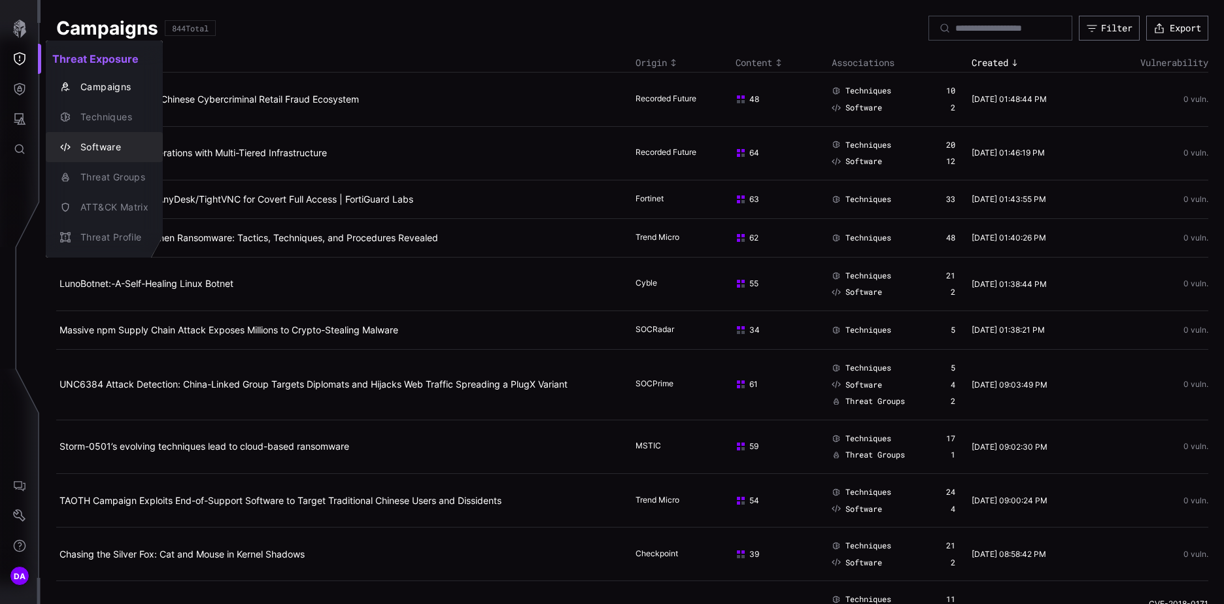
click at [111, 148] on div "Software" at bounding box center [111, 147] width 75 height 16
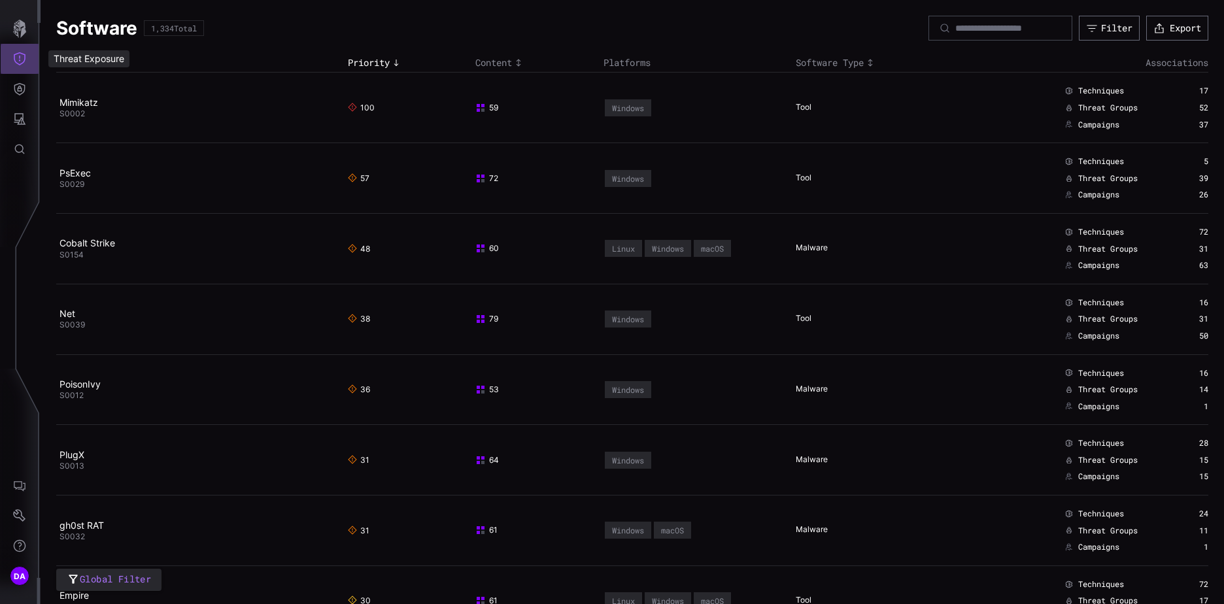
click at [20, 60] on icon "Threat Exposure" at bounding box center [20, 58] width 12 height 13
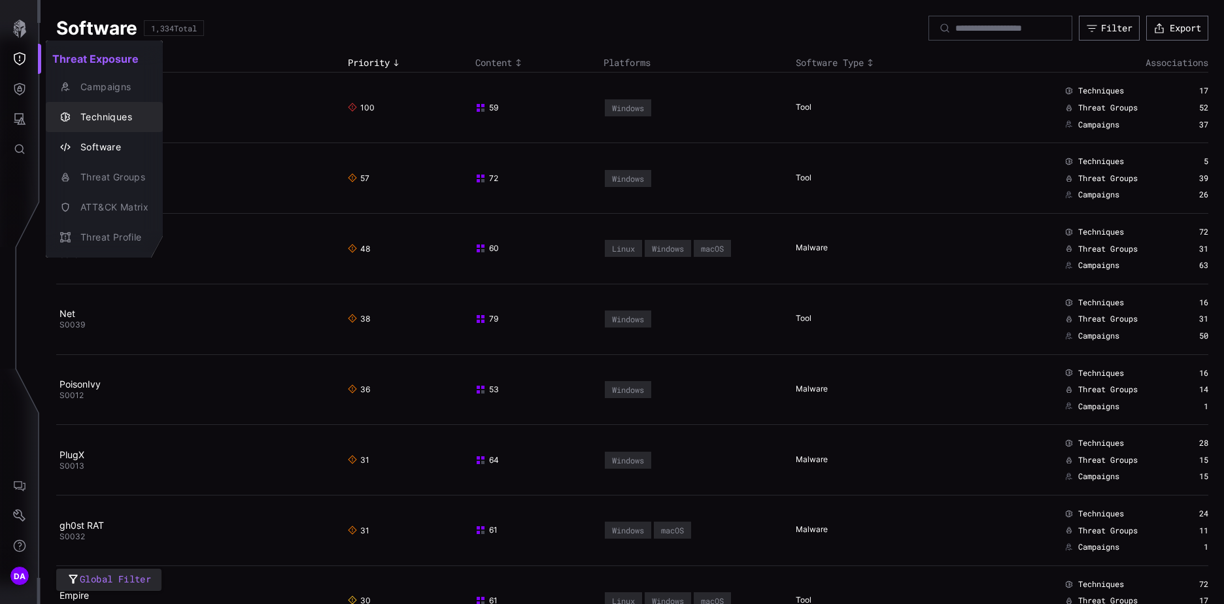
click at [113, 114] on div "Techniques" at bounding box center [111, 117] width 75 height 16
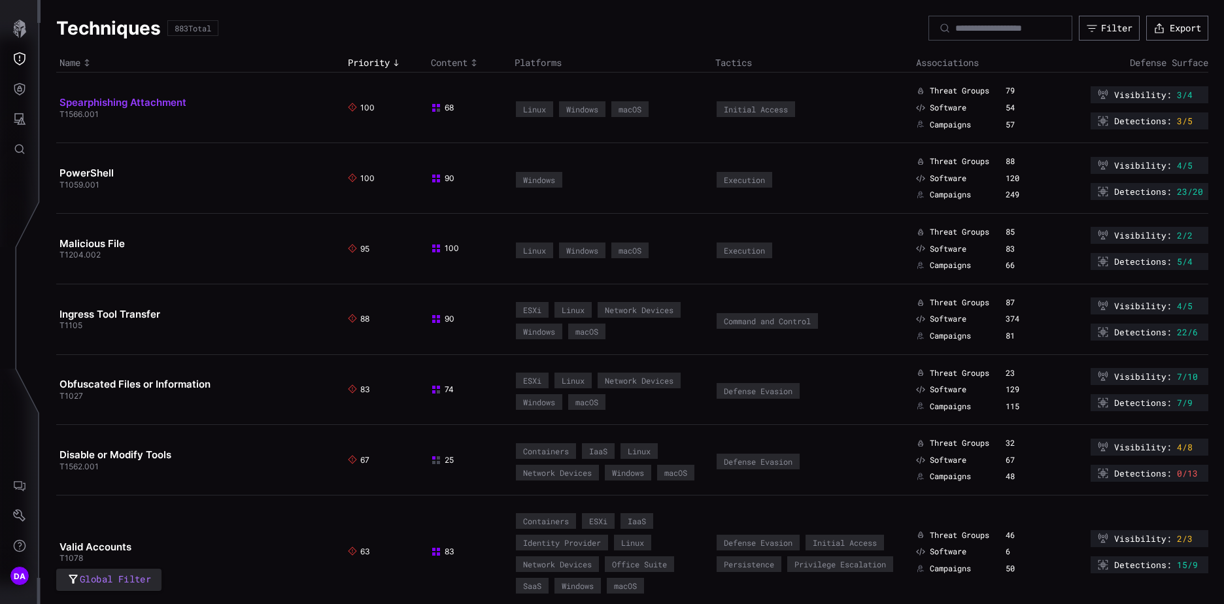
click at [150, 101] on link "Spearphishing Attachment" at bounding box center [123, 102] width 127 height 12
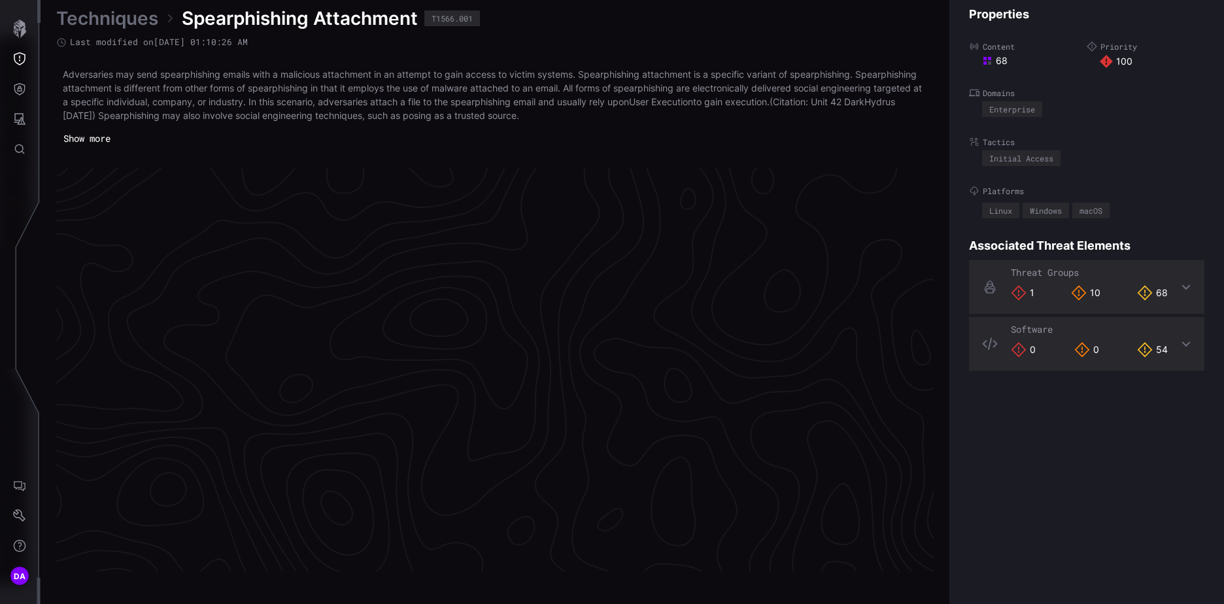
scroll to position [2746, 547]
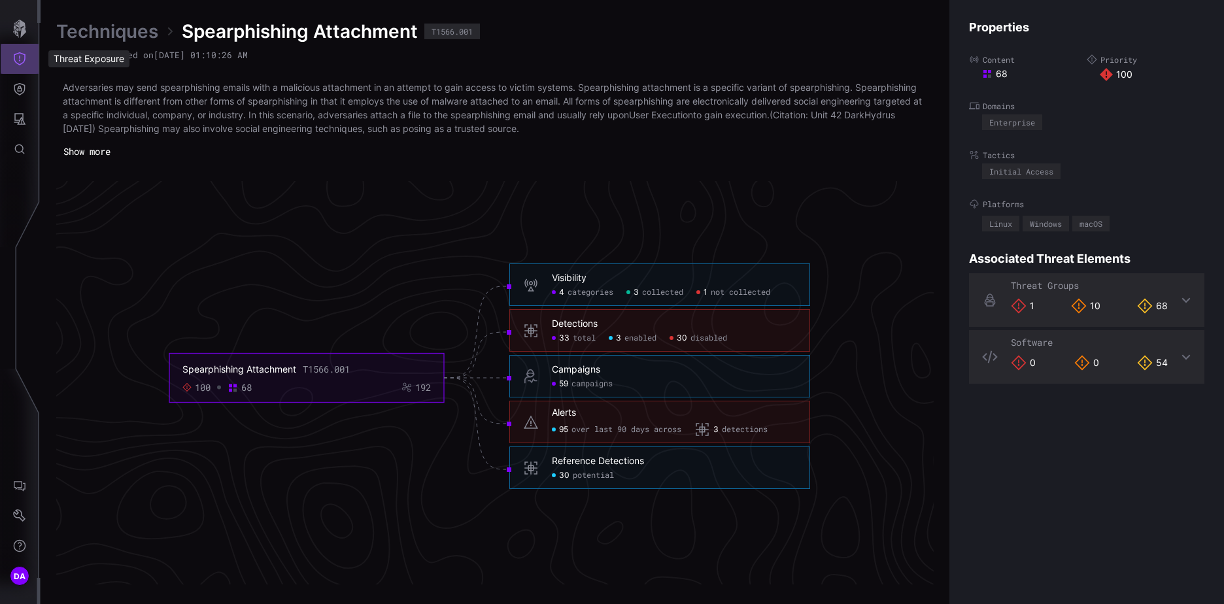
click at [24, 56] on icon "Threat Exposure" at bounding box center [19, 58] width 13 height 13
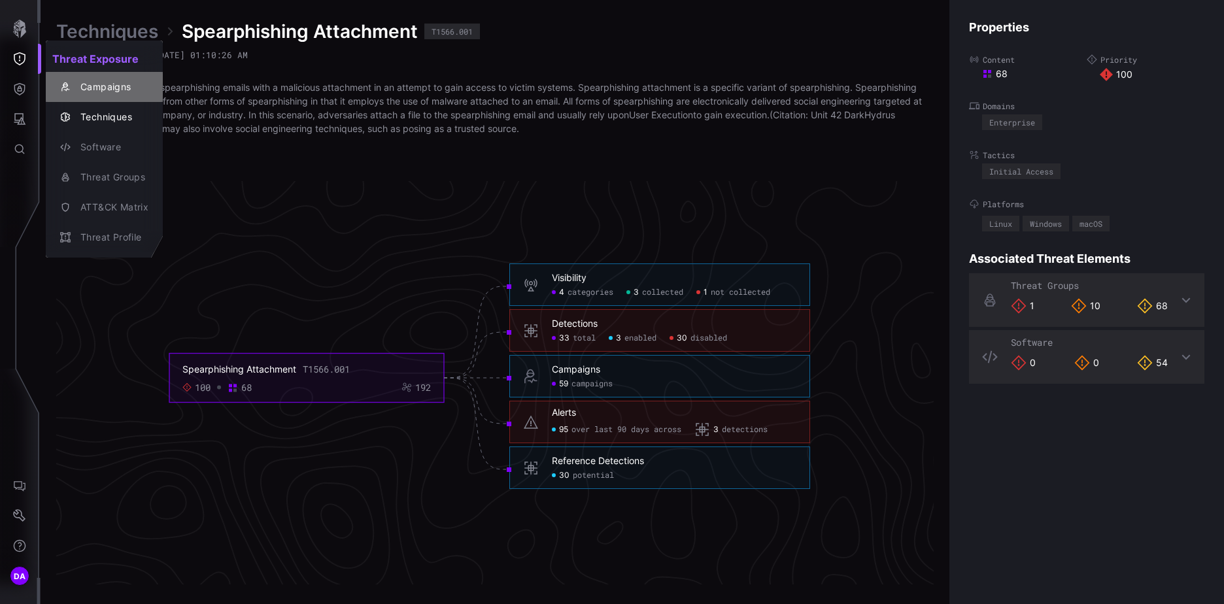
click at [122, 86] on div "Campaigns" at bounding box center [111, 87] width 75 height 16
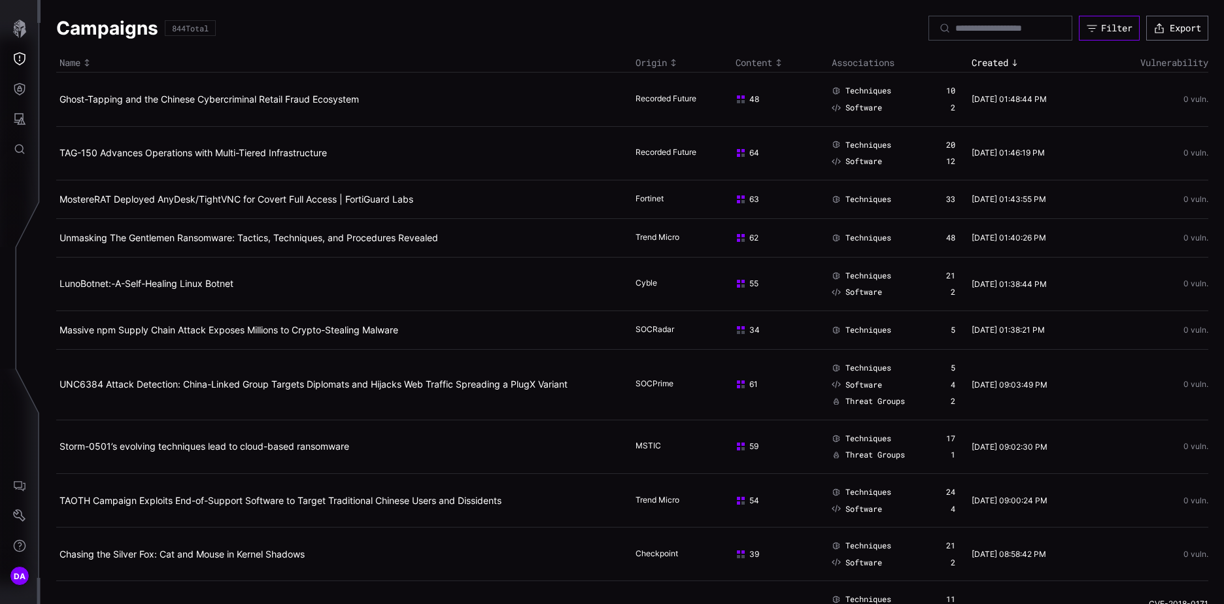
click at [1101, 30] on div "Filter" at bounding box center [1116, 28] width 31 height 12
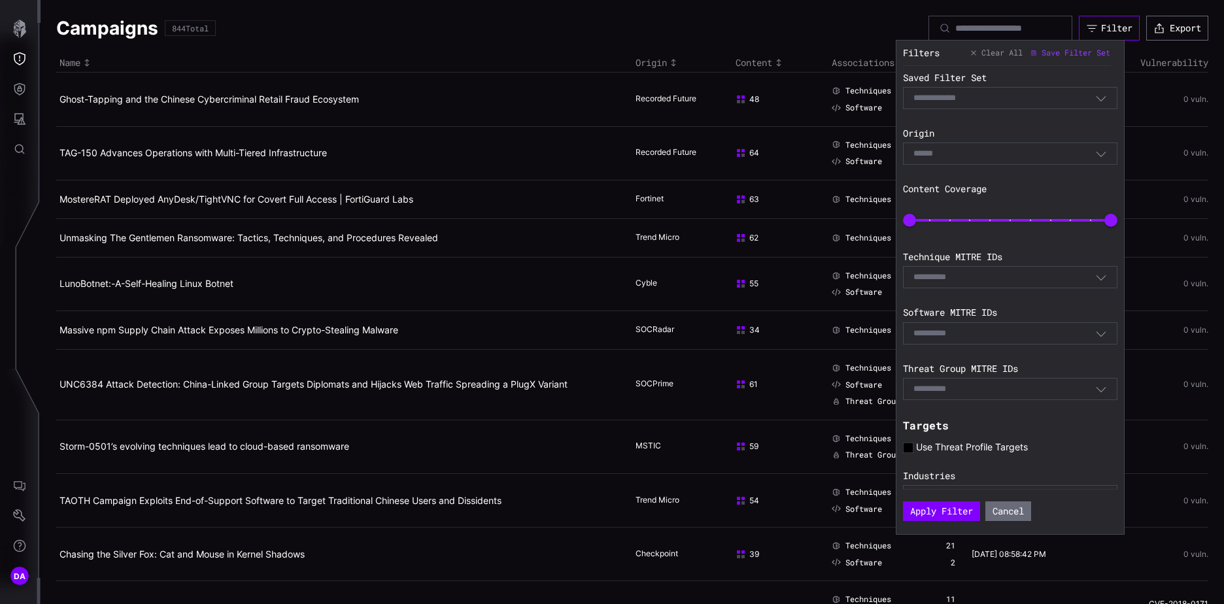
scroll to position [153, 0]
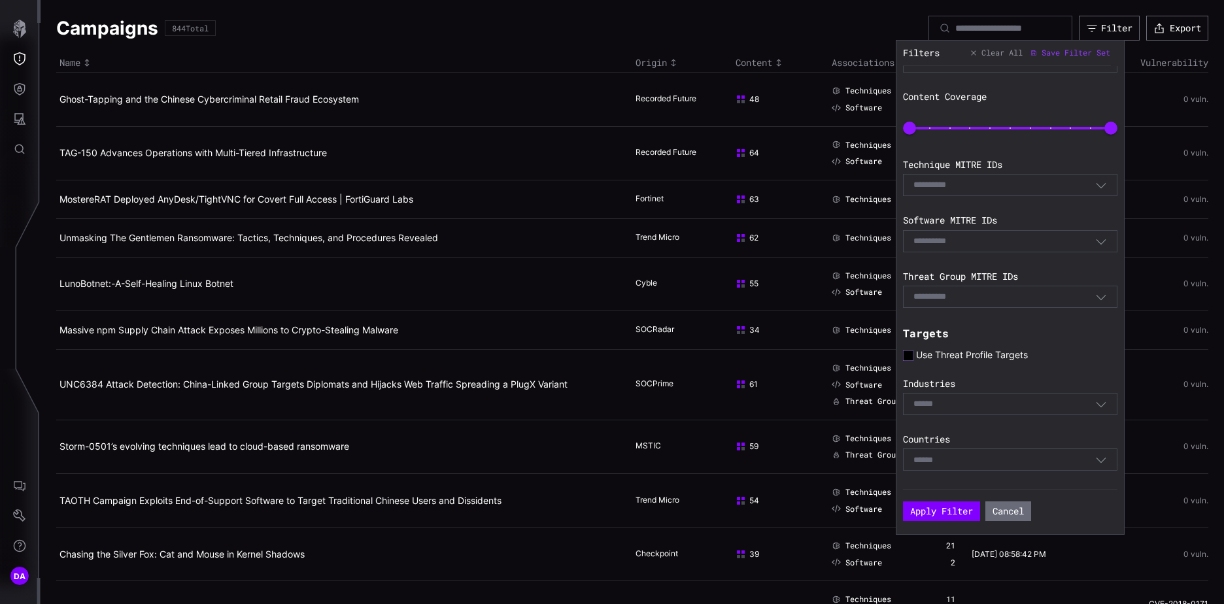
click at [911, 356] on icon at bounding box center [908, 356] width 10 height 10
click at [950, 511] on button "Apply Filter" at bounding box center [942, 511] width 71 height 18
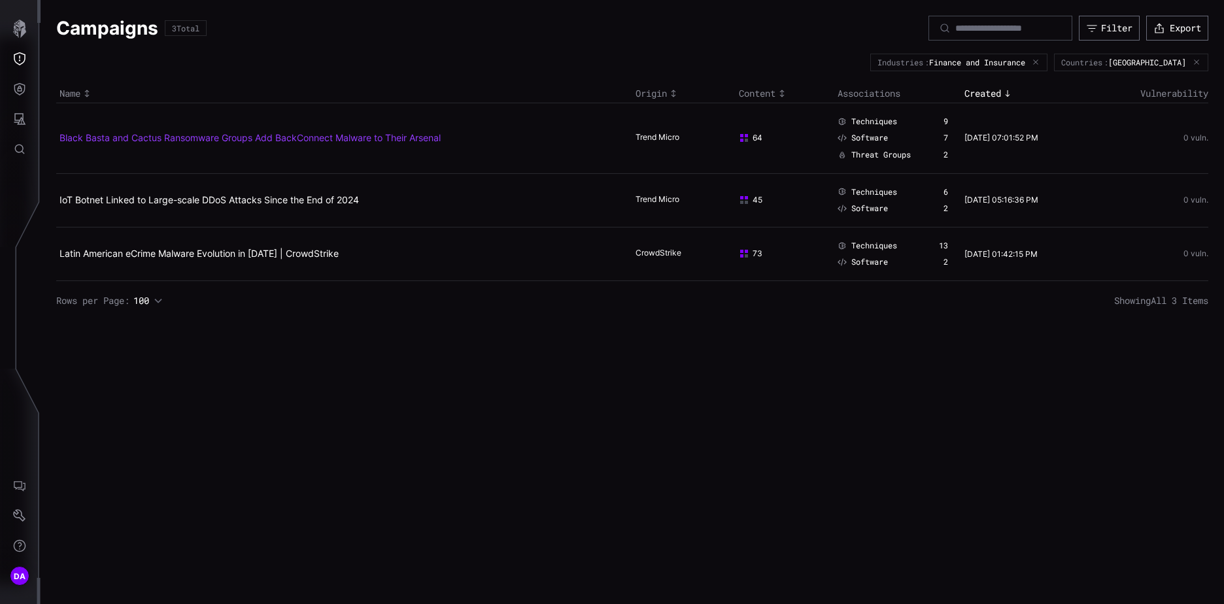
click at [356, 137] on link "Black Basta and Cactus Ransomware Groups Add BackConnect Malware to Their Arsen…" at bounding box center [250, 137] width 381 height 11
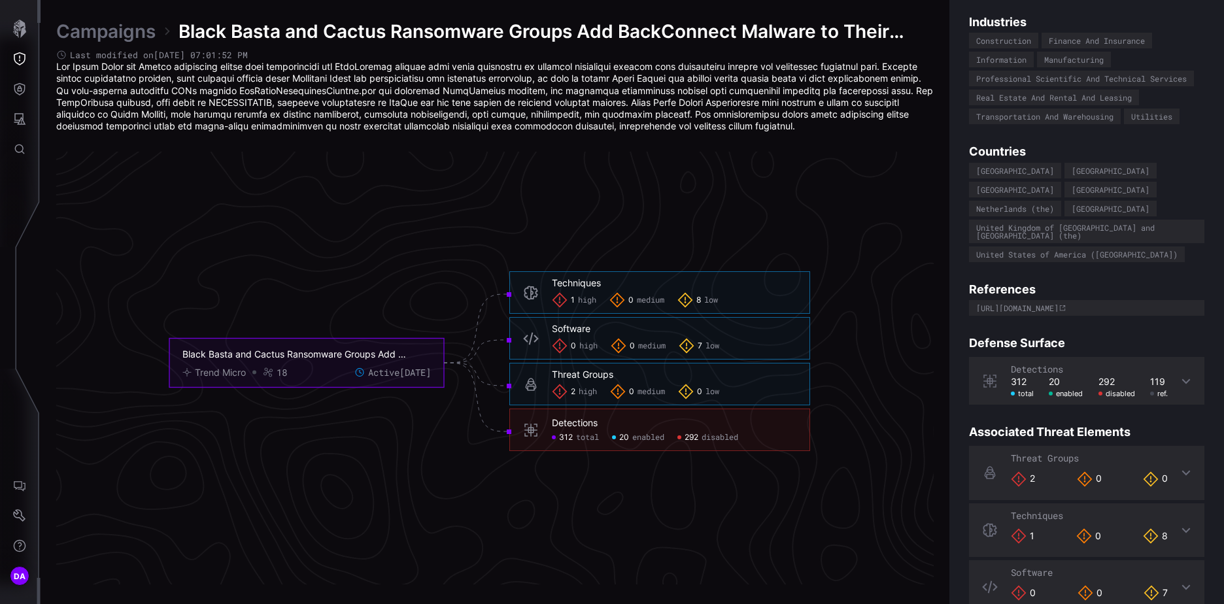
scroll to position [198, 0]
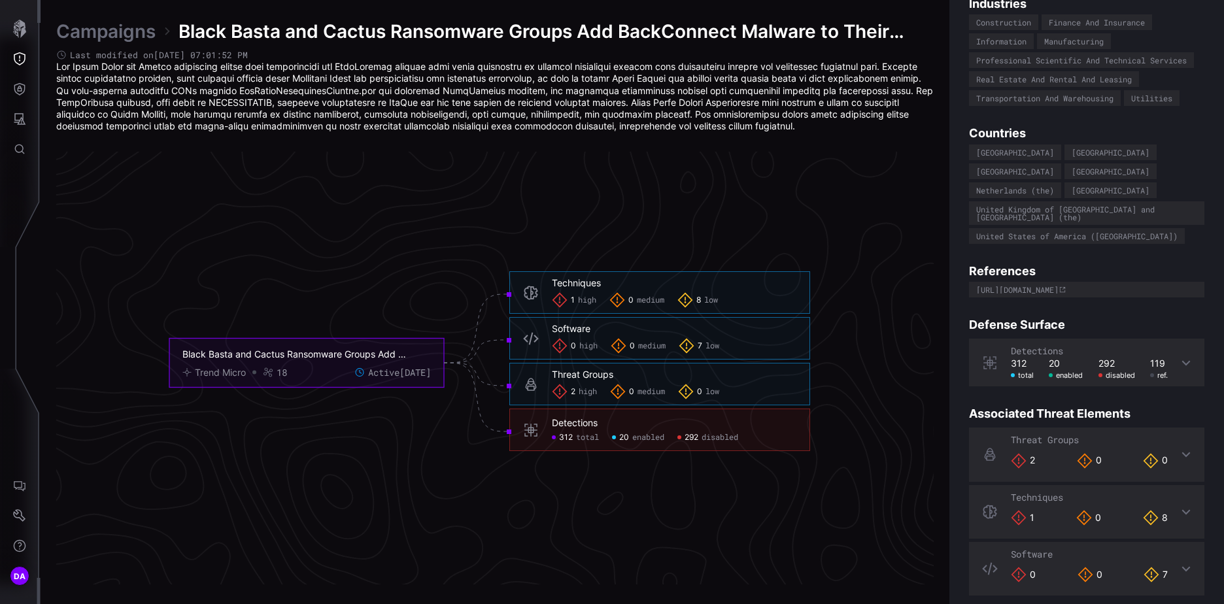
click at [1183, 360] on icon at bounding box center [1187, 362] width 9 height 5
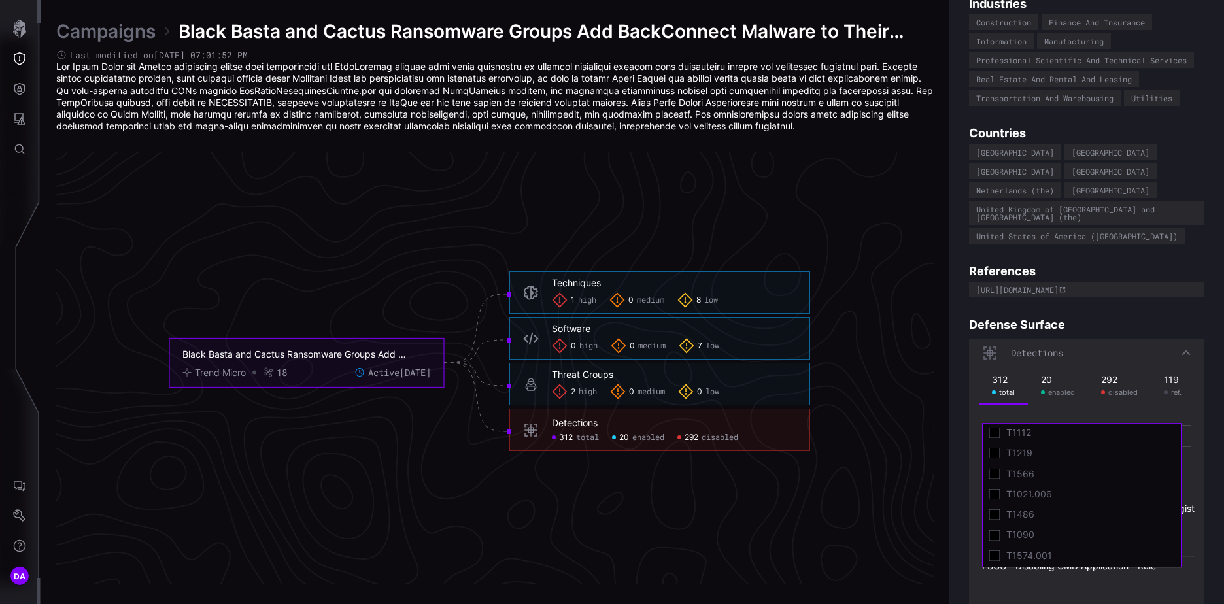
click at [1065, 431] on input at bounding box center [1050, 436] width 114 height 11
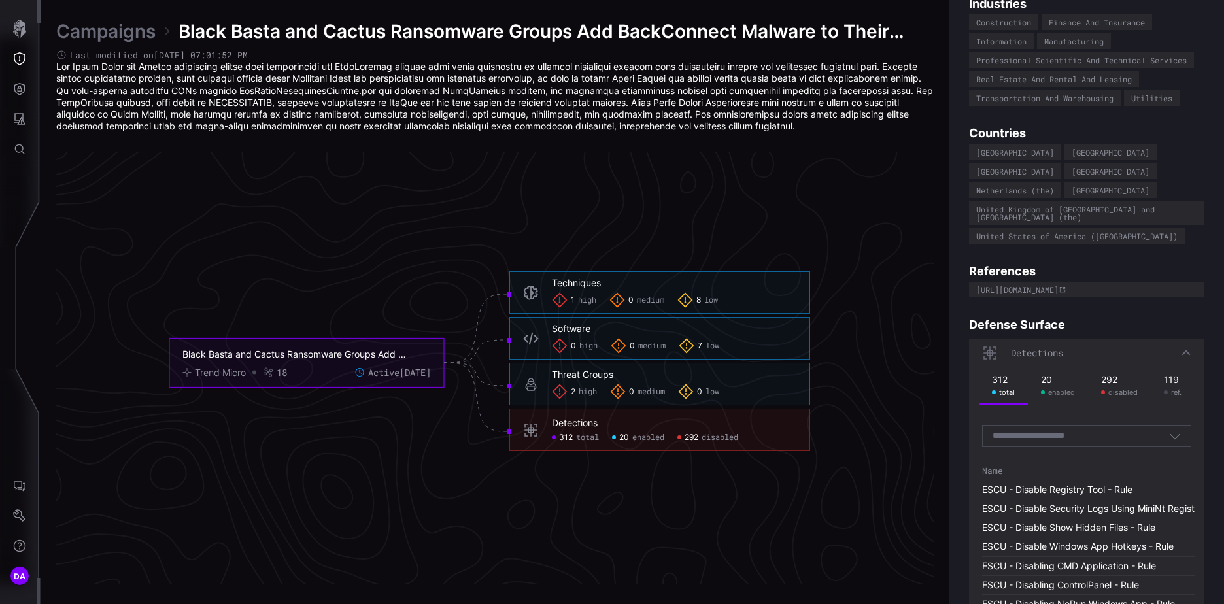
click at [110, 27] on link "Campaigns" at bounding box center [105, 32] width 99 height 24
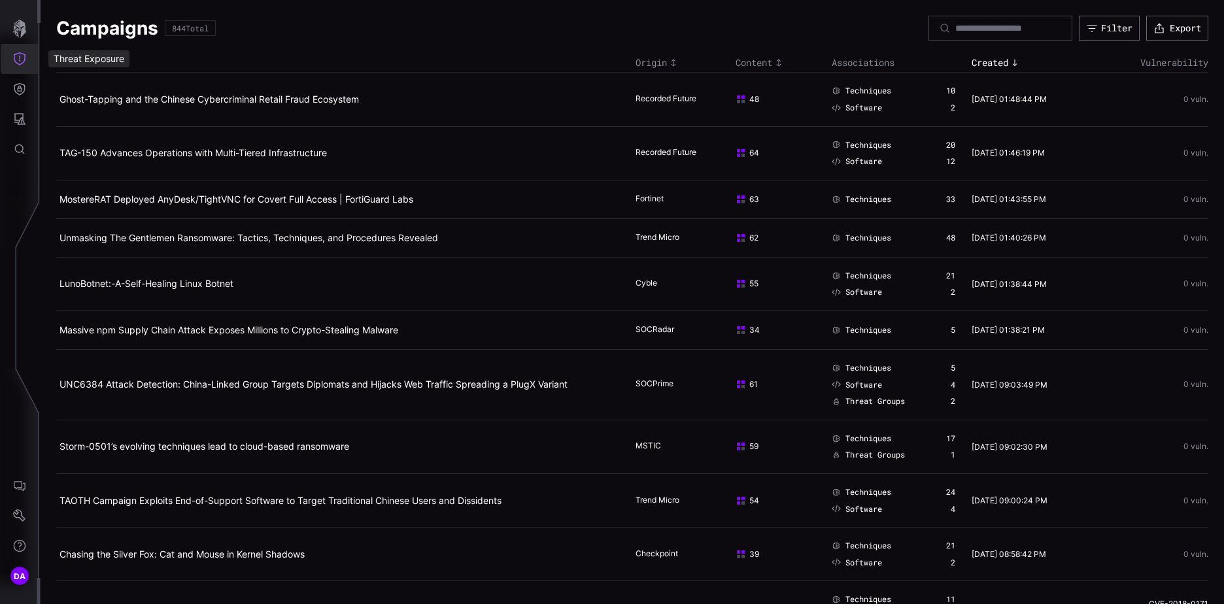
click at [25, 60] on icon "Threat Exposure" at bounding box center [20, 58] width 12 height 13
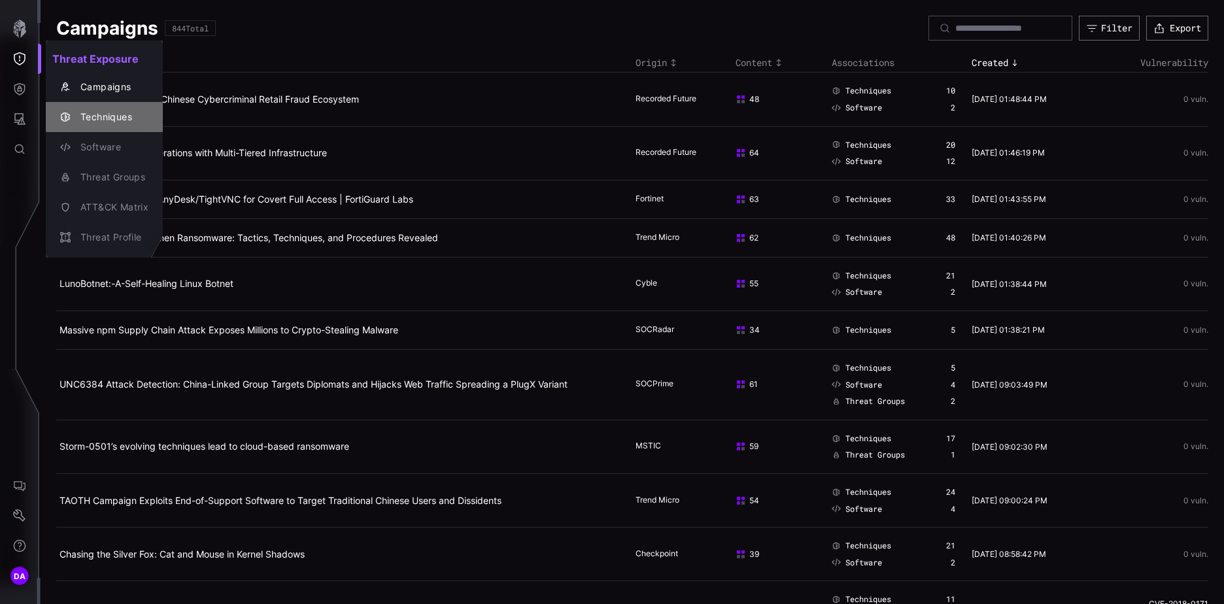
click at [112, 113] on div "Techniques" at bounding box center [111, 117] width 75 height 16
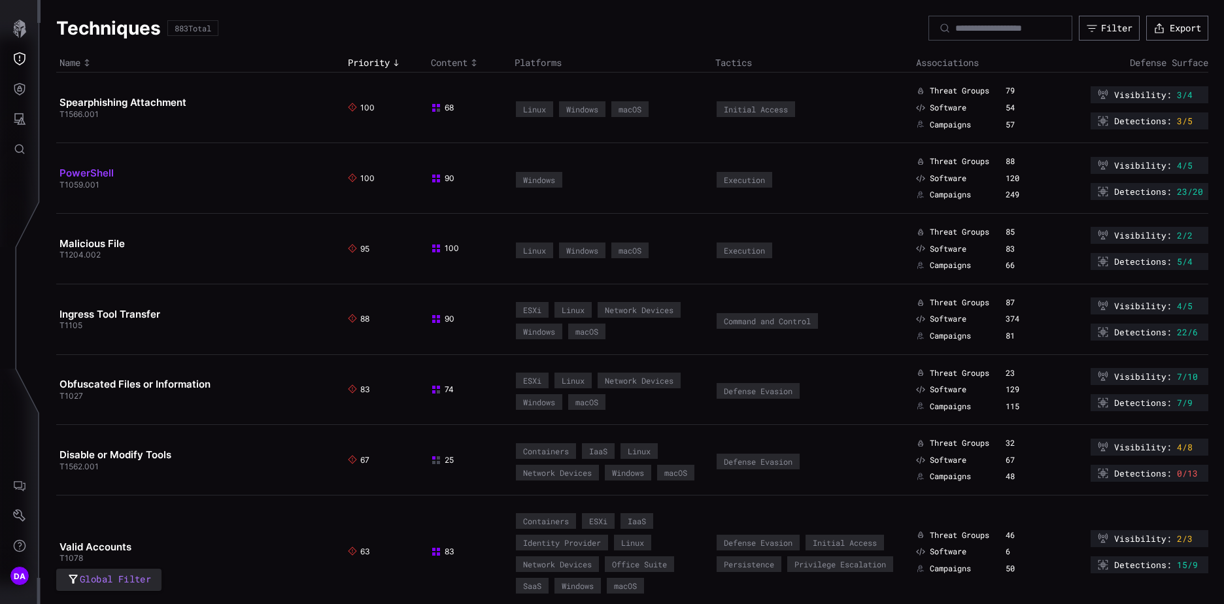
click at [92, 174] on link "PowerShell" at bounding box center [87, 173] width 54 height 12
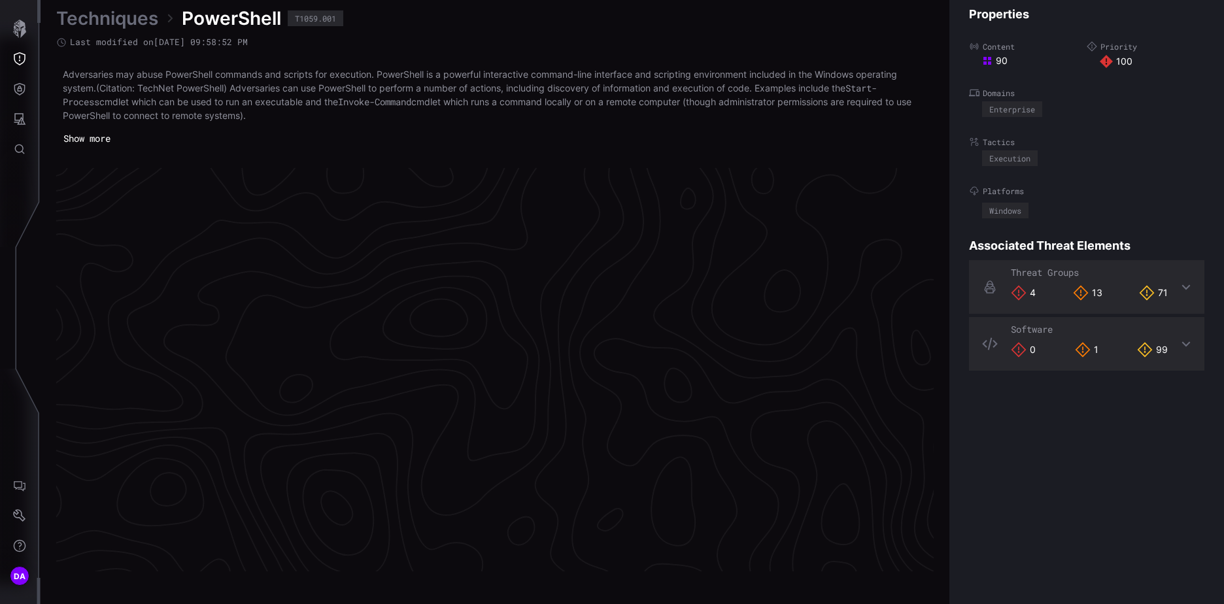
scroll to position [2746, 547]
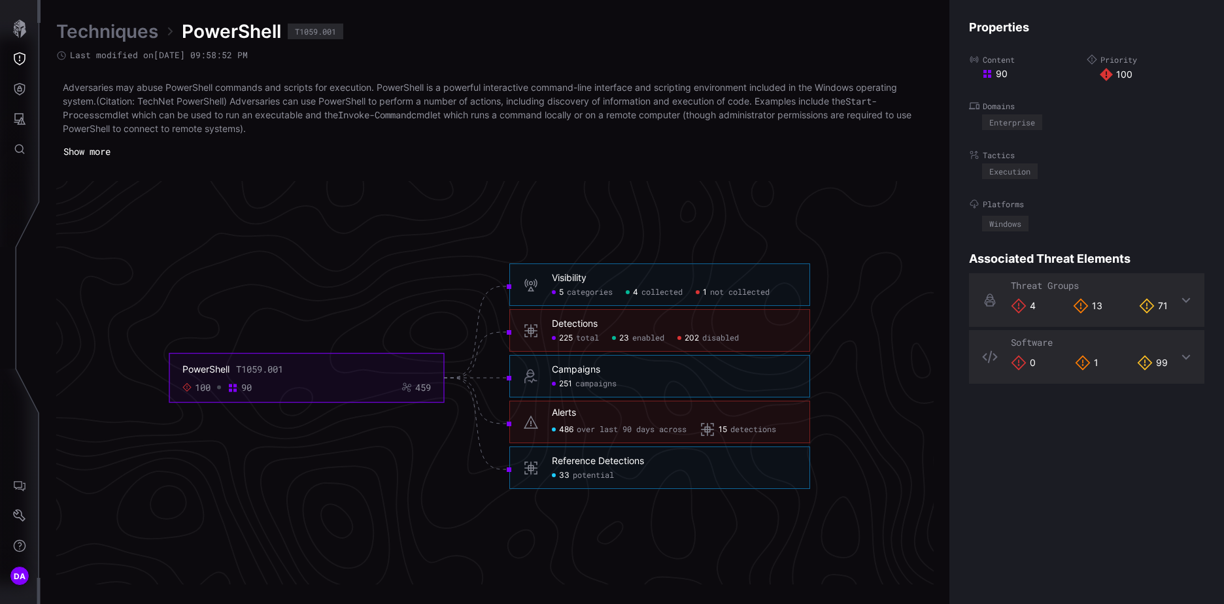
click at [719, 336] on span "disabled" at bounding box center [720, 339] width 37 height 10
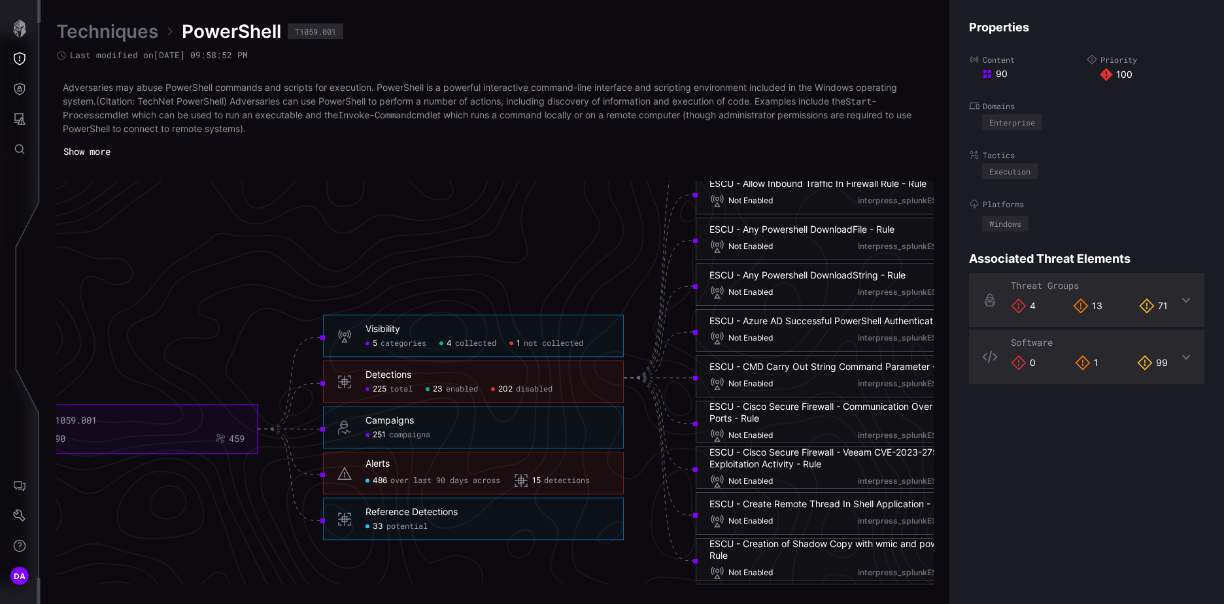
click at [407, 524] on span "potential" at bounding box center [407, 527] width 41 height 10
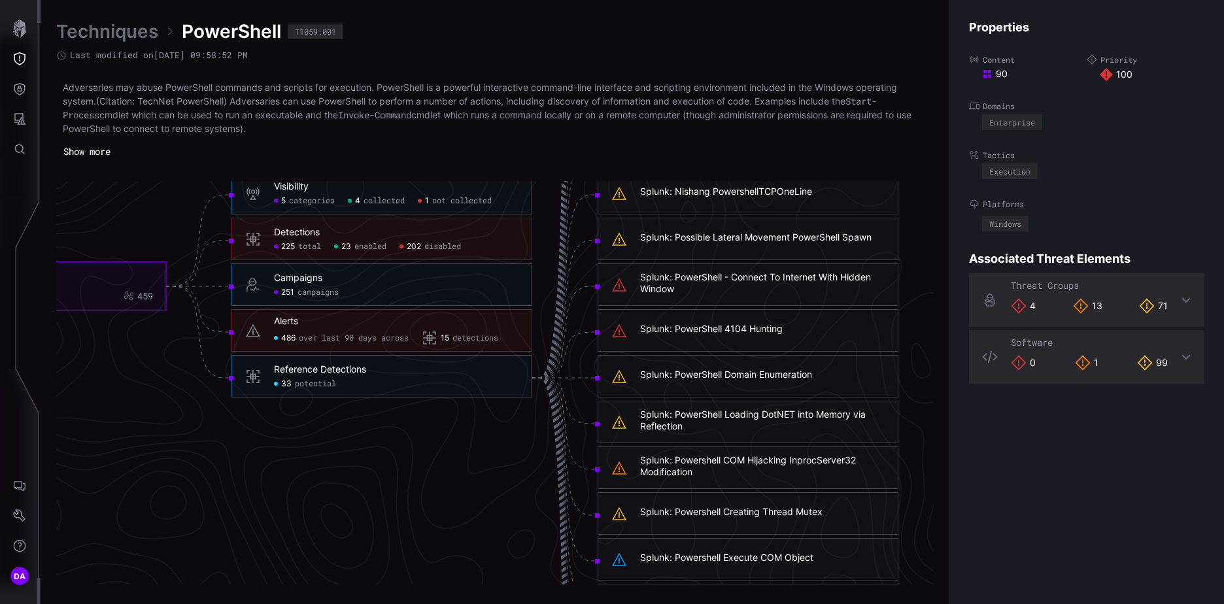
scroll to position [2746, 738]
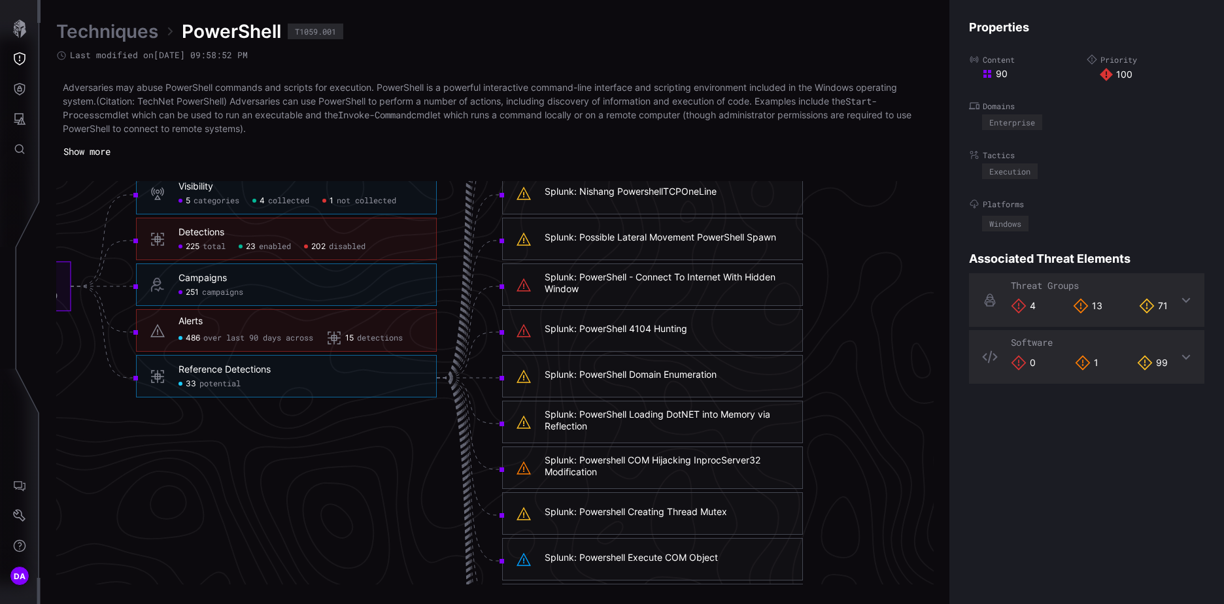
click at [634, 326] on div "Splunk: PowerShell 4104 Hunting" at bounding box center [616, 329] width 143 height 12
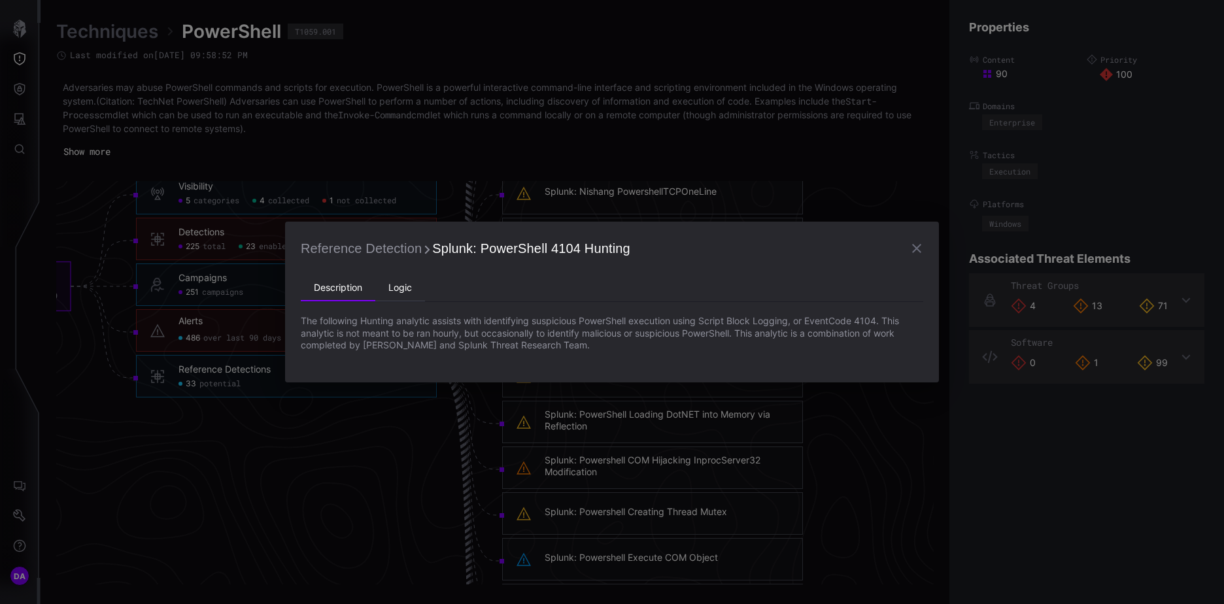
click at [403, 285] on li "Logic" at bounding box center [400, 288] width 50 height 26
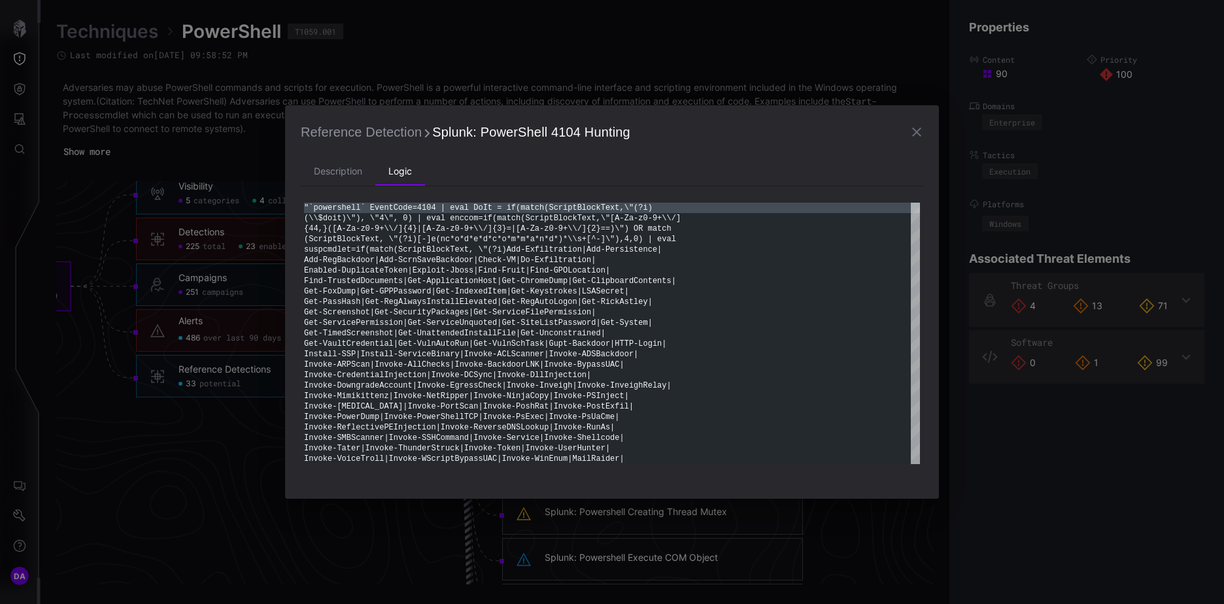
click at [919, 132] on icon "button" at bounding box center [917, 132] width 16 height 16
